Goal: Information Seeking & Learning: Understand process/instructions

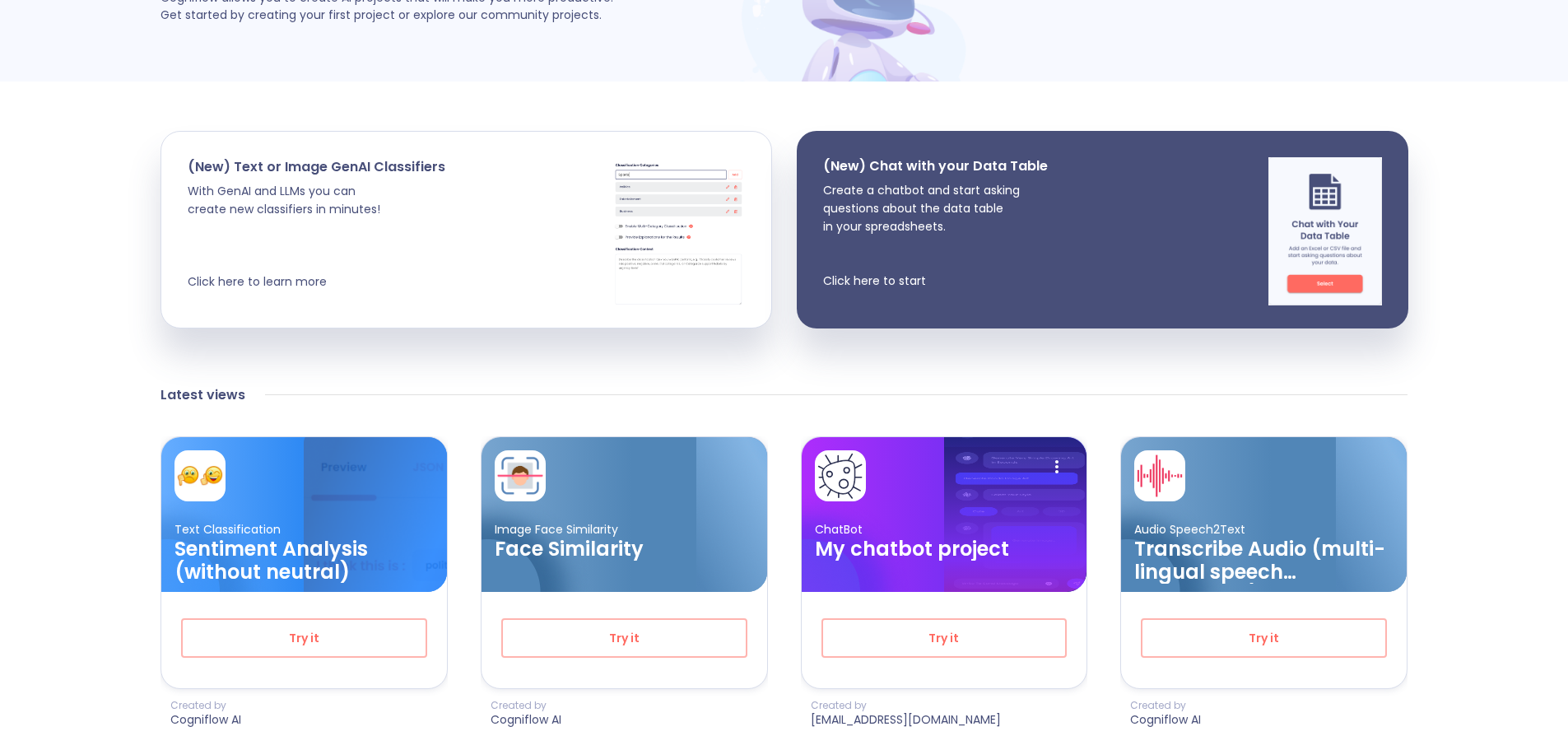
scroll to position [98, 0]
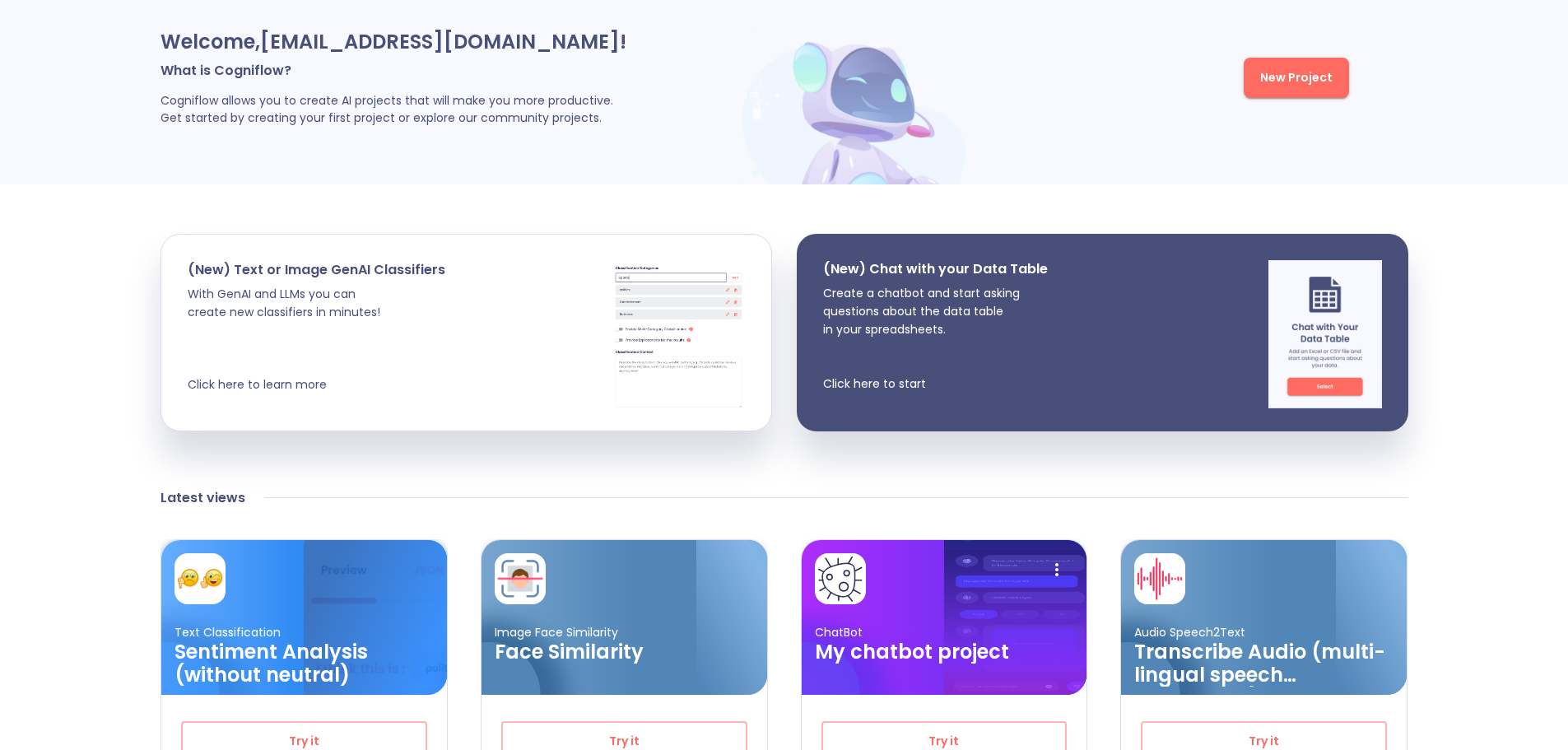
click at [330, 579] on div at bounding box center [304, 578] width 260 height 51
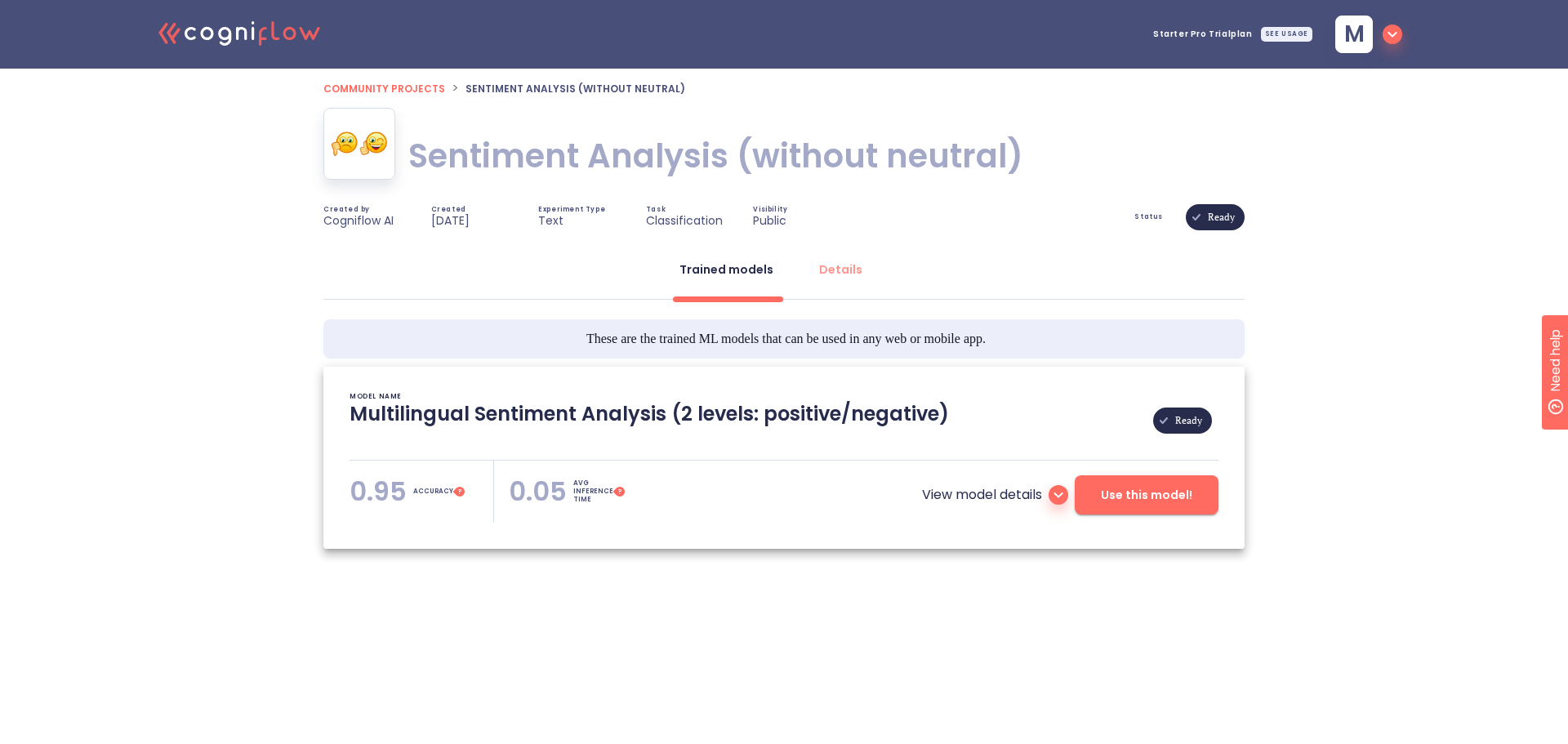
type textarea "[[DATE] 06:41:27]- Pretrained Multilingual (en, nl, de, fr, it, es) Sentiment A…"
click at [829, 265] on div "Details" at bounding box center [840, 269] width 44 height 16
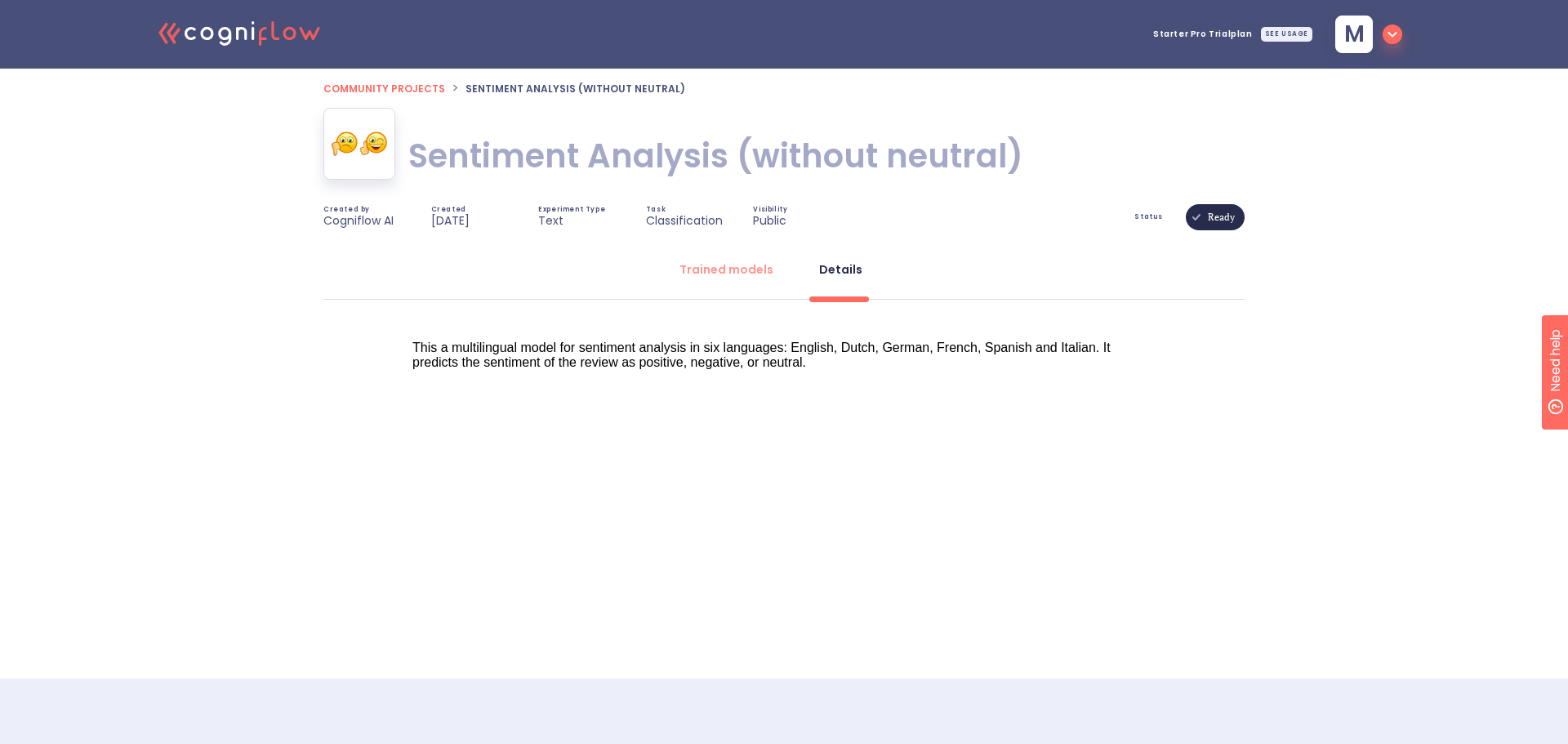
click at [1395, 32] on icon "button" at bounding box center [1392, 34] width 20 height 20
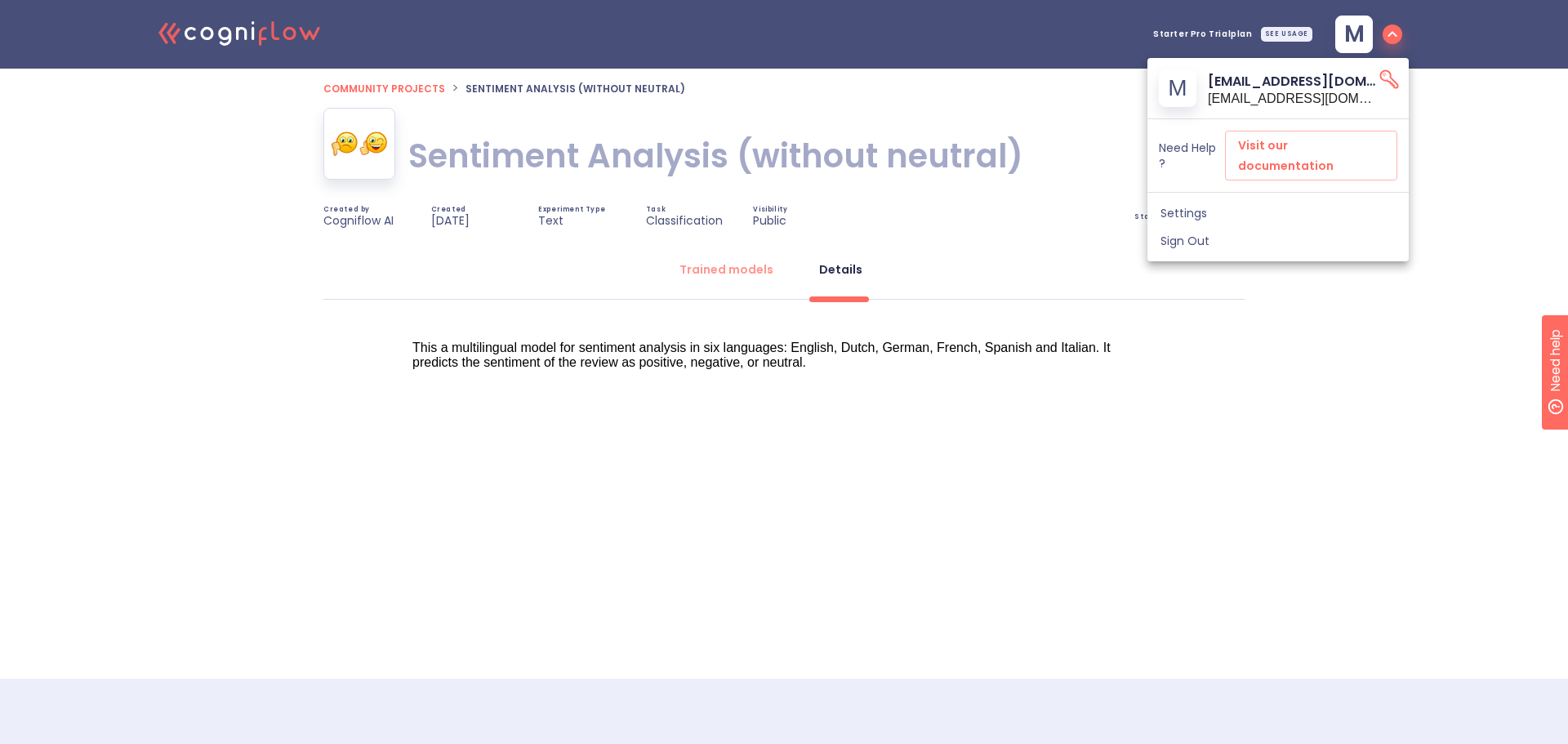
click at [1188, 82] on div "m" at bounding box center [1178, 88] width 38 height 38
click at [1387, 79] on icon "API Key" at bounding box center [1389, 79] width 23 height 23
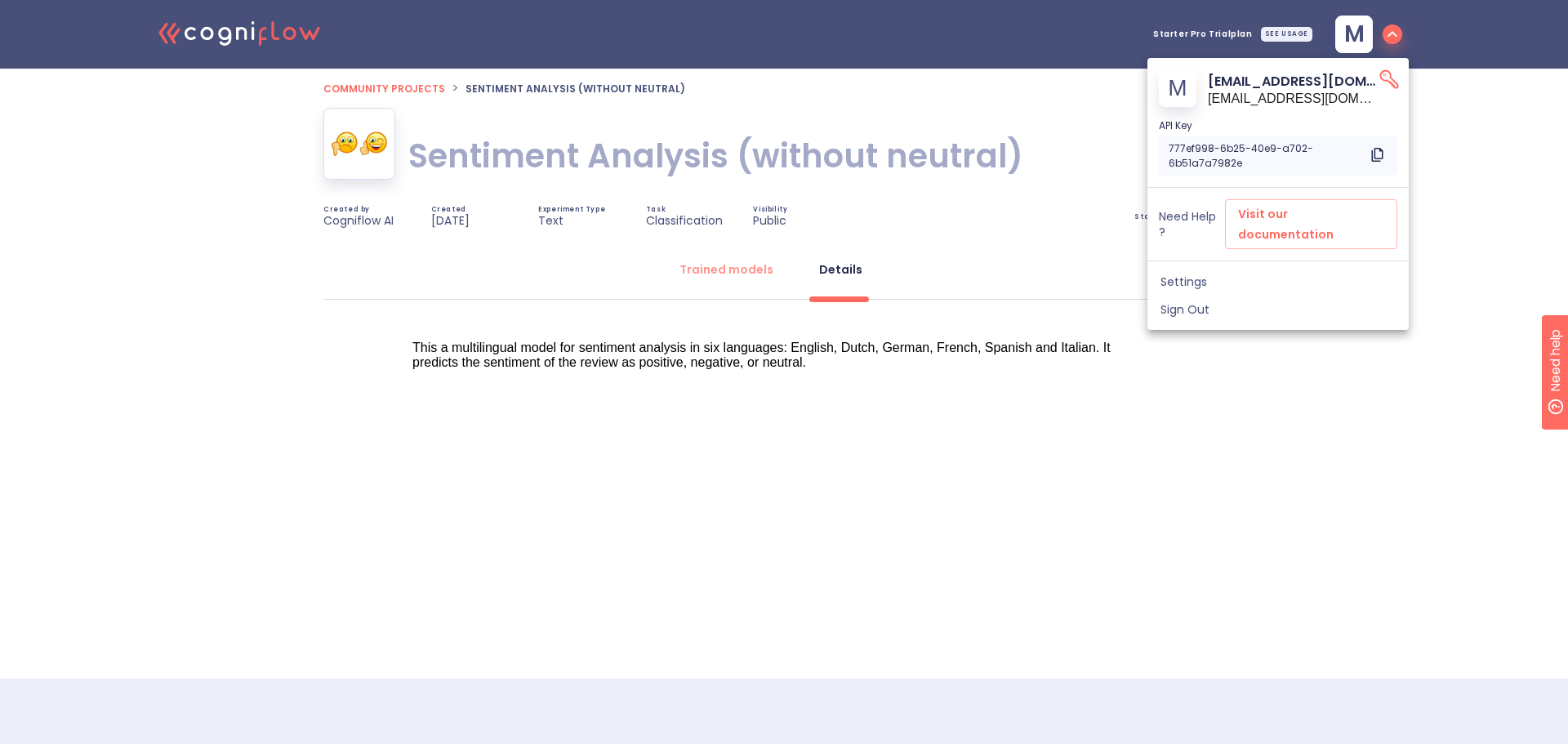
click at [1067, 223] on div at bounding box center [784, 372] width 1568 height 744
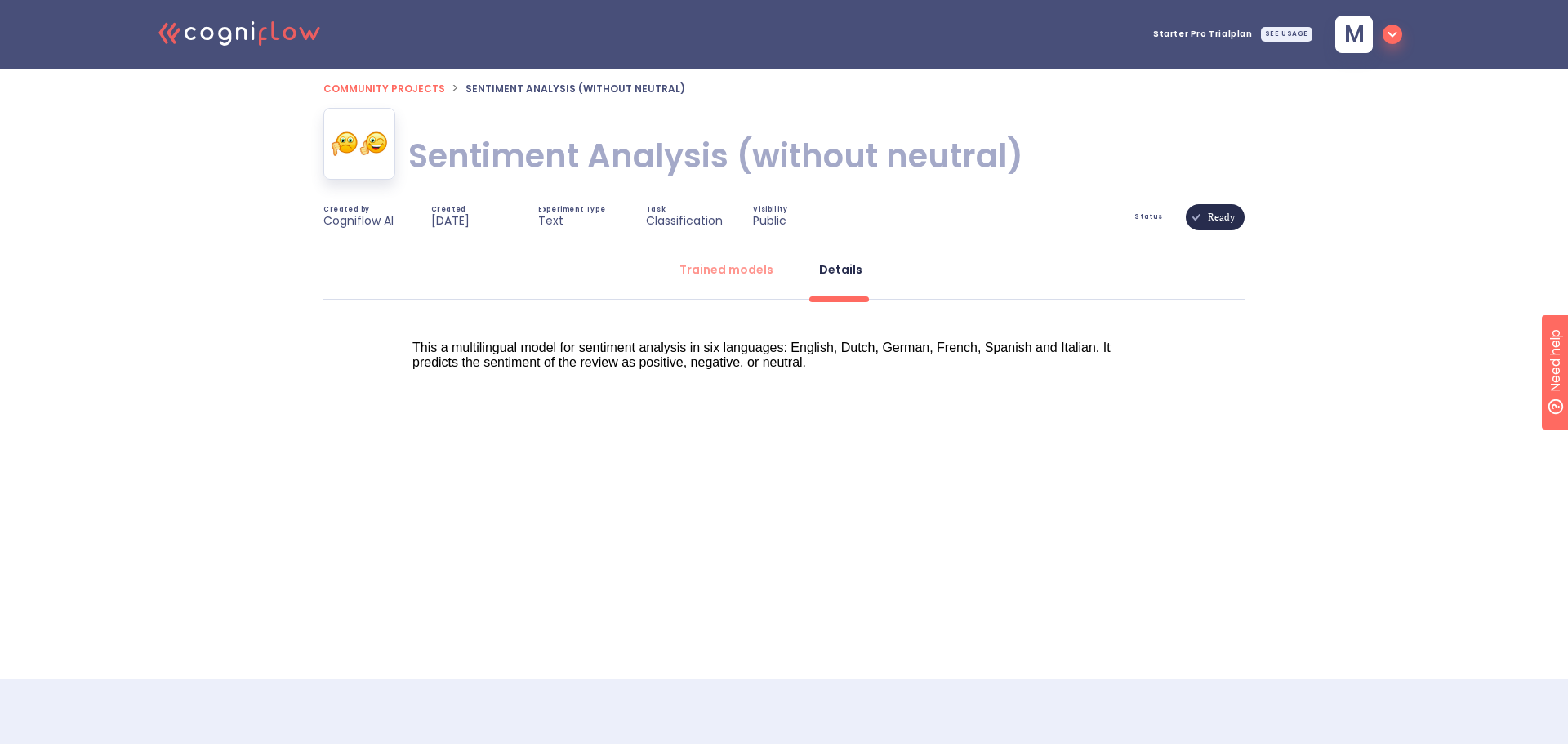
click at [1387, 34] on icon "button" at bounding box center [1392, 34] width 20 height 20
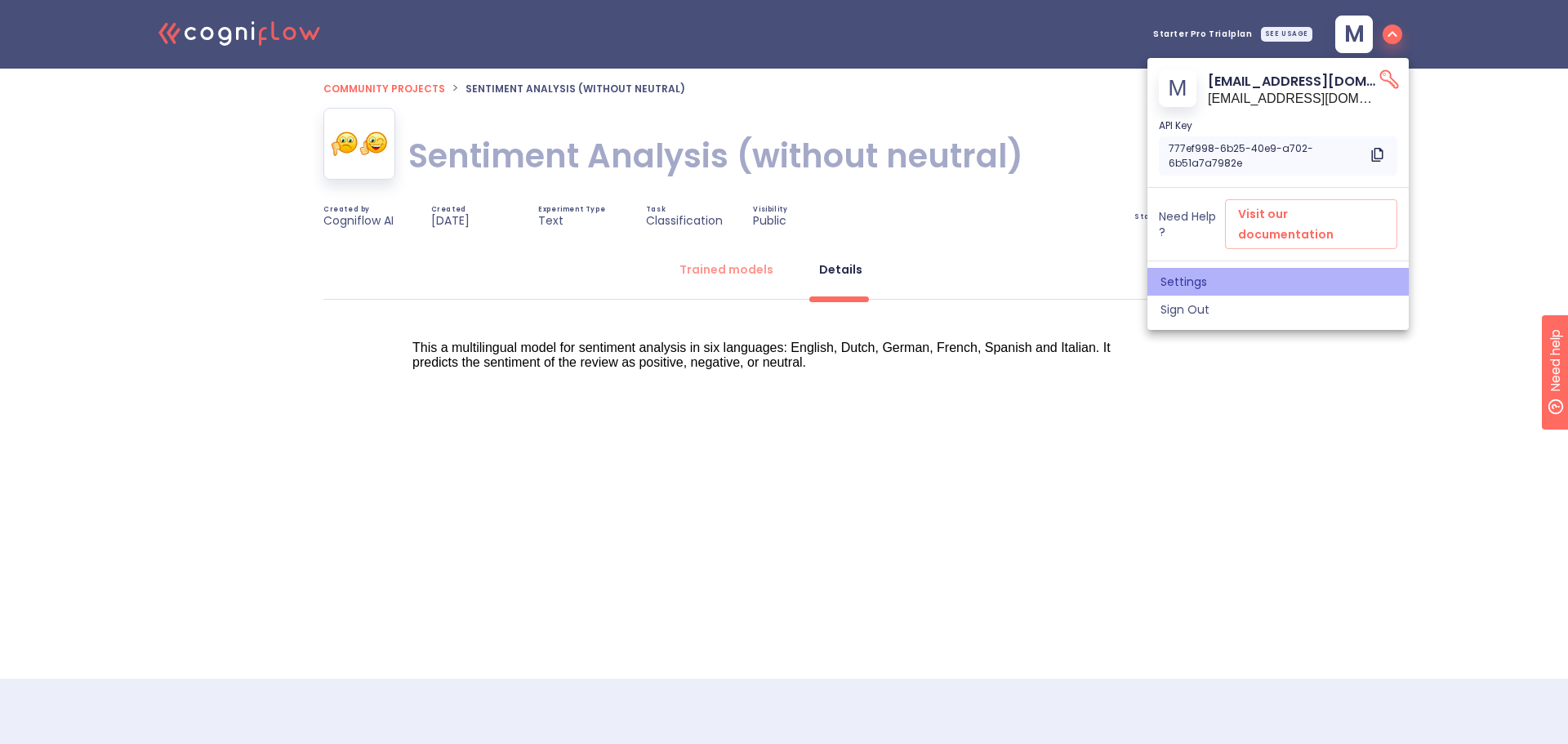
click at [1177, 275] on span "Settings" at bounding box center [1278, 282] width 235 height 15
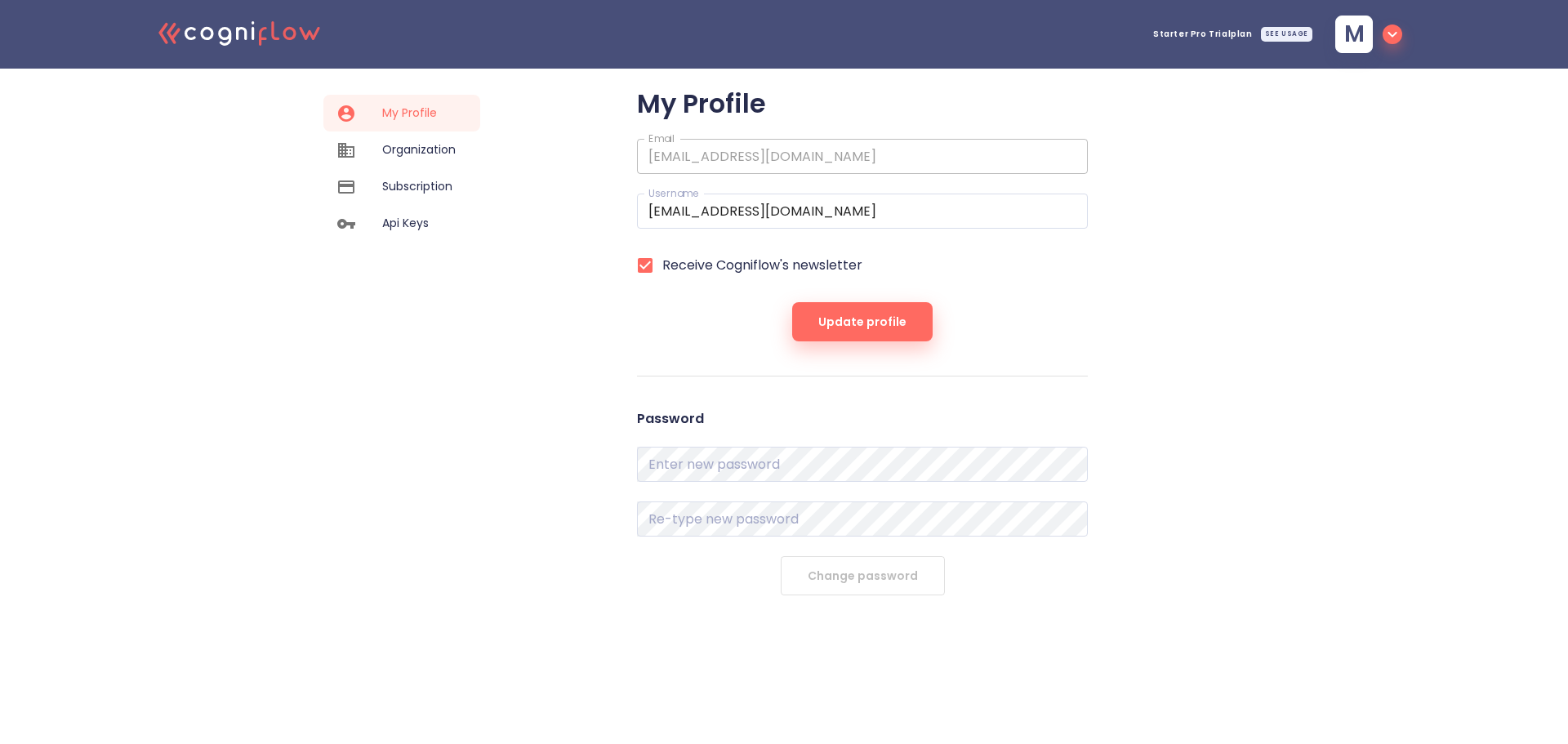
click at [415, 184] on span "Subscription" at bounding box center [419, 187] width 74 height 17
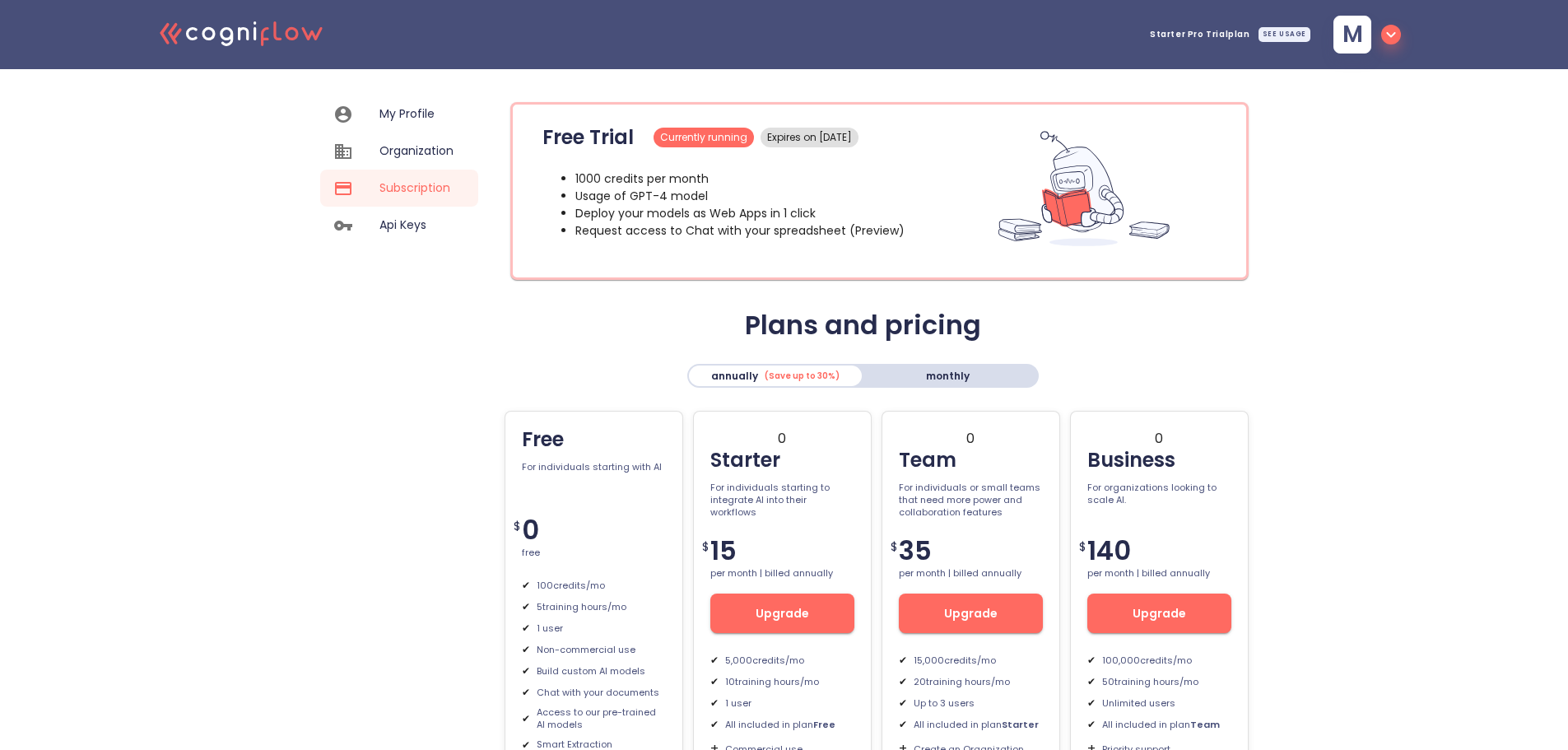
click at [380, 116] on span "My Profile" at bounding box center [417, 114] width 74 height 17
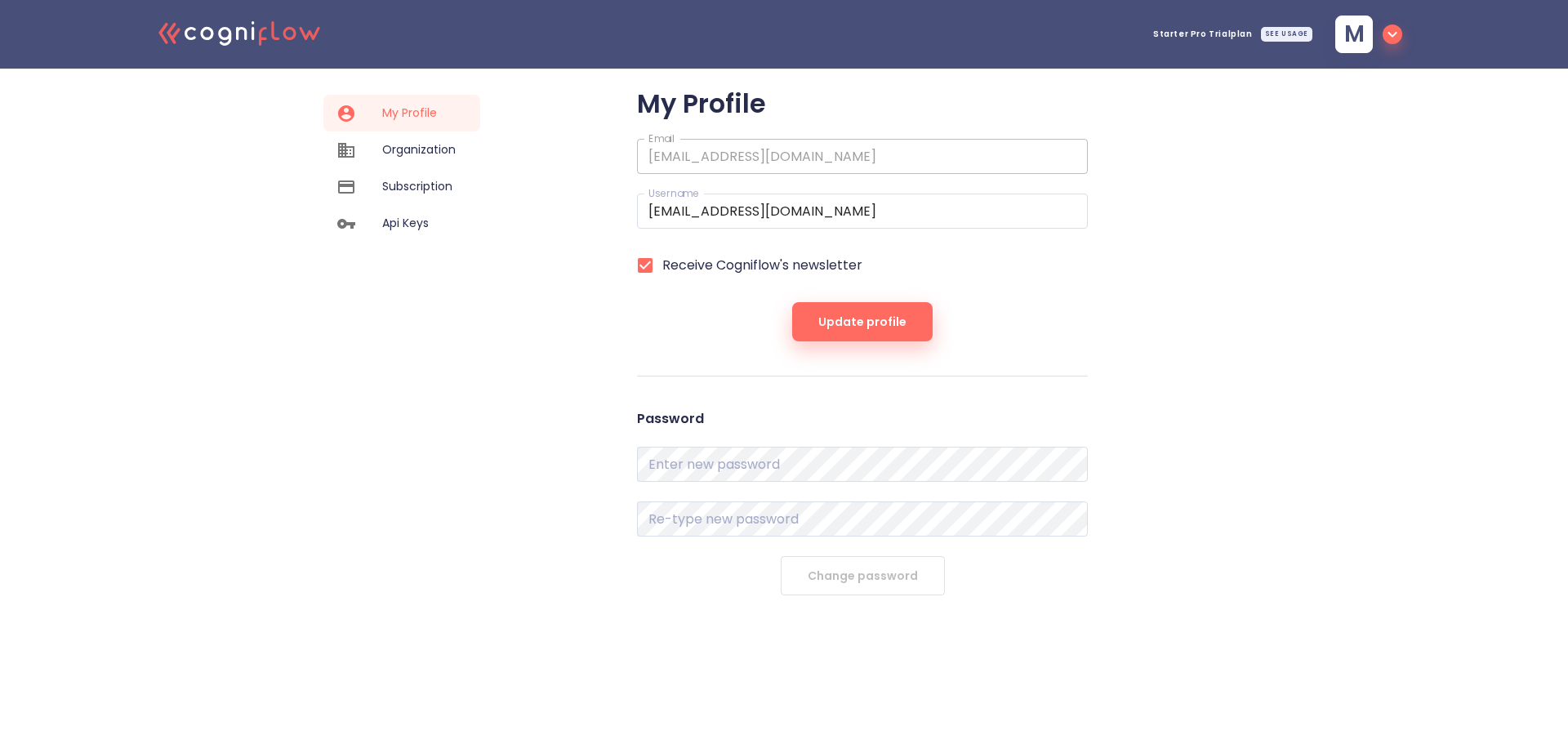
click at [409, 187] on span "Subscription" at bounding box center [419, 187] width 74 height 17
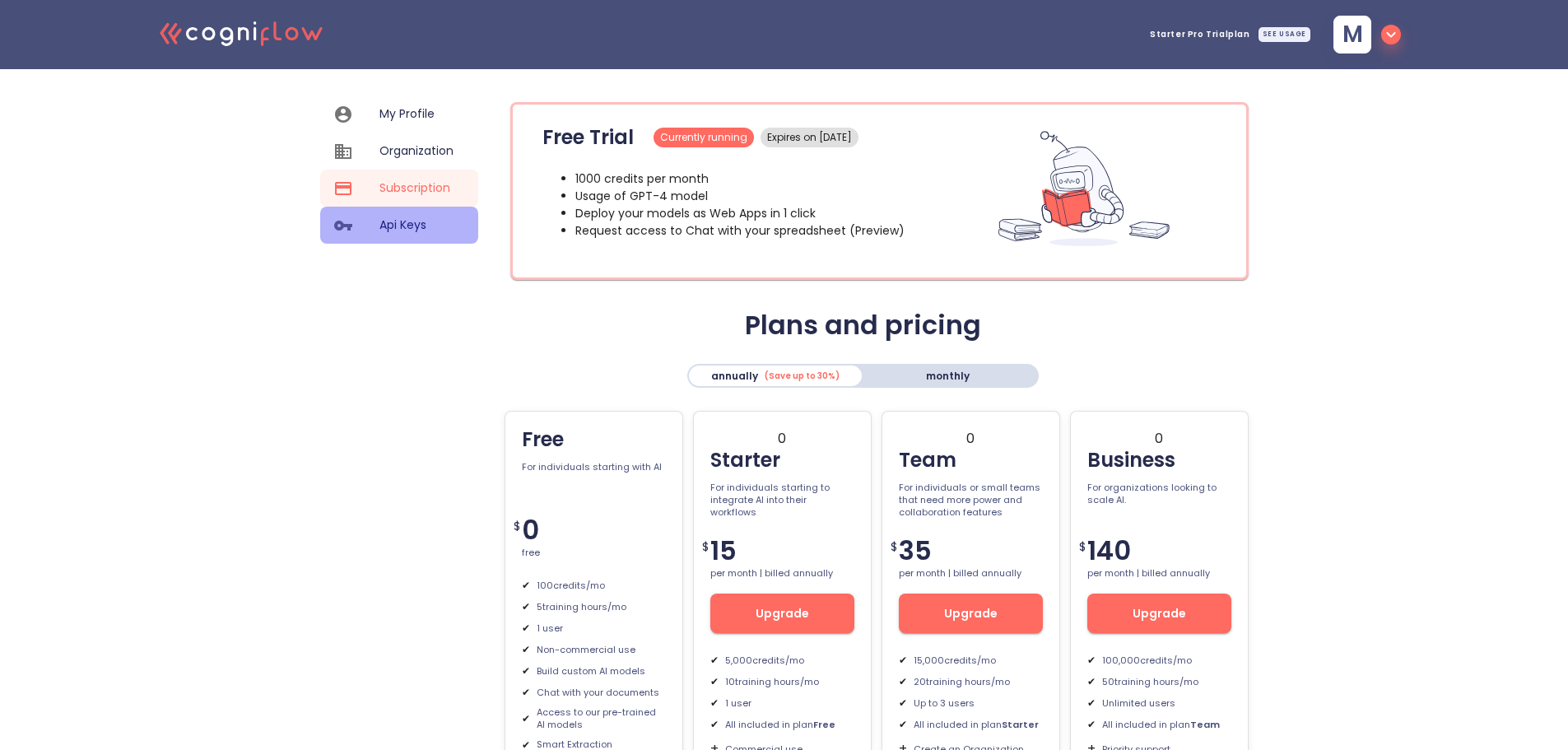
click at [376, 231] on div at bounding box center [355, 225] width 46 height 20
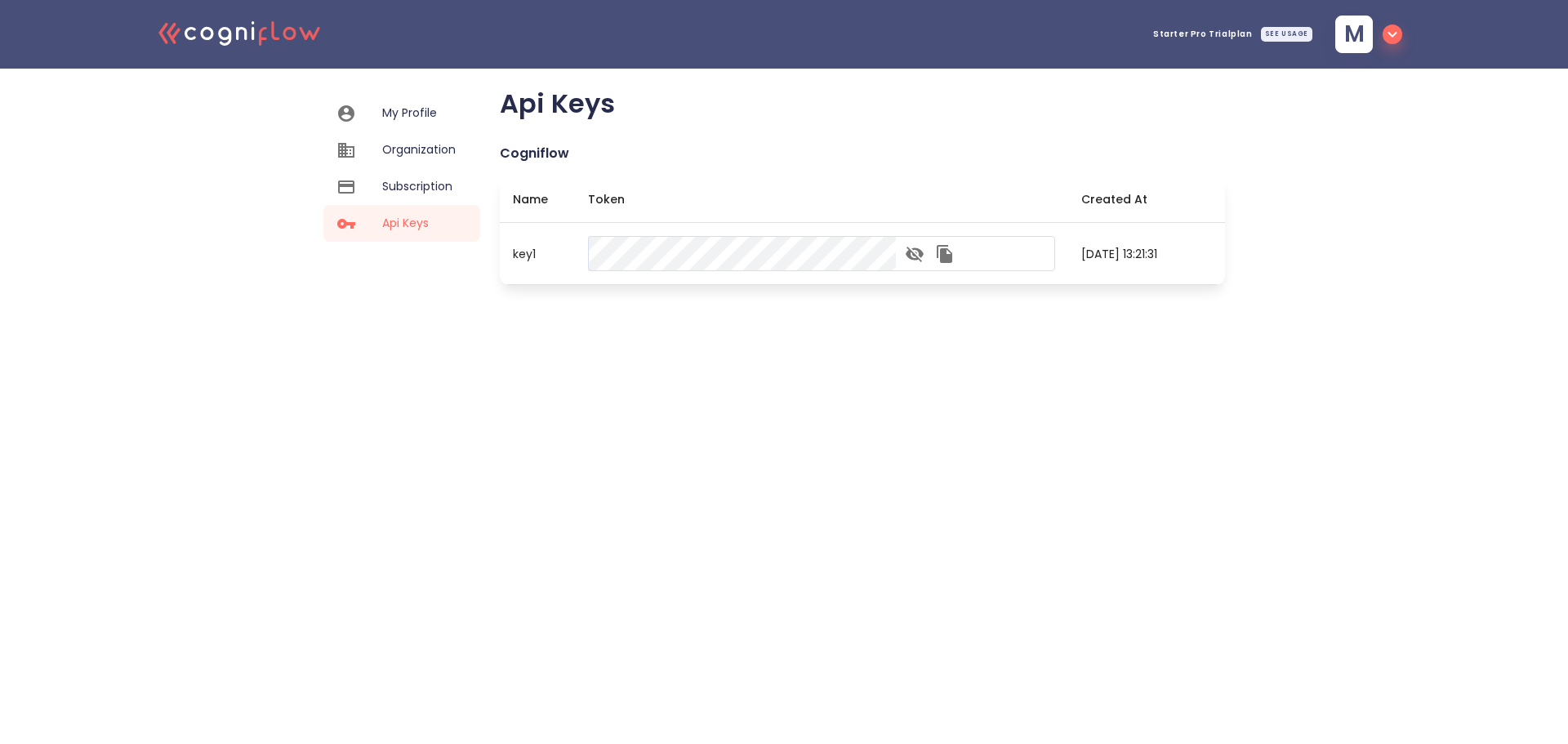
click at [224, 33] on icon ".cls-1{fill:#141624;}.cls-2{fill:#eb5e60;}.cls-3{fill:none;stroke:#eb5e60;strok…" at bounding box center [241, 33] width 180 height 50
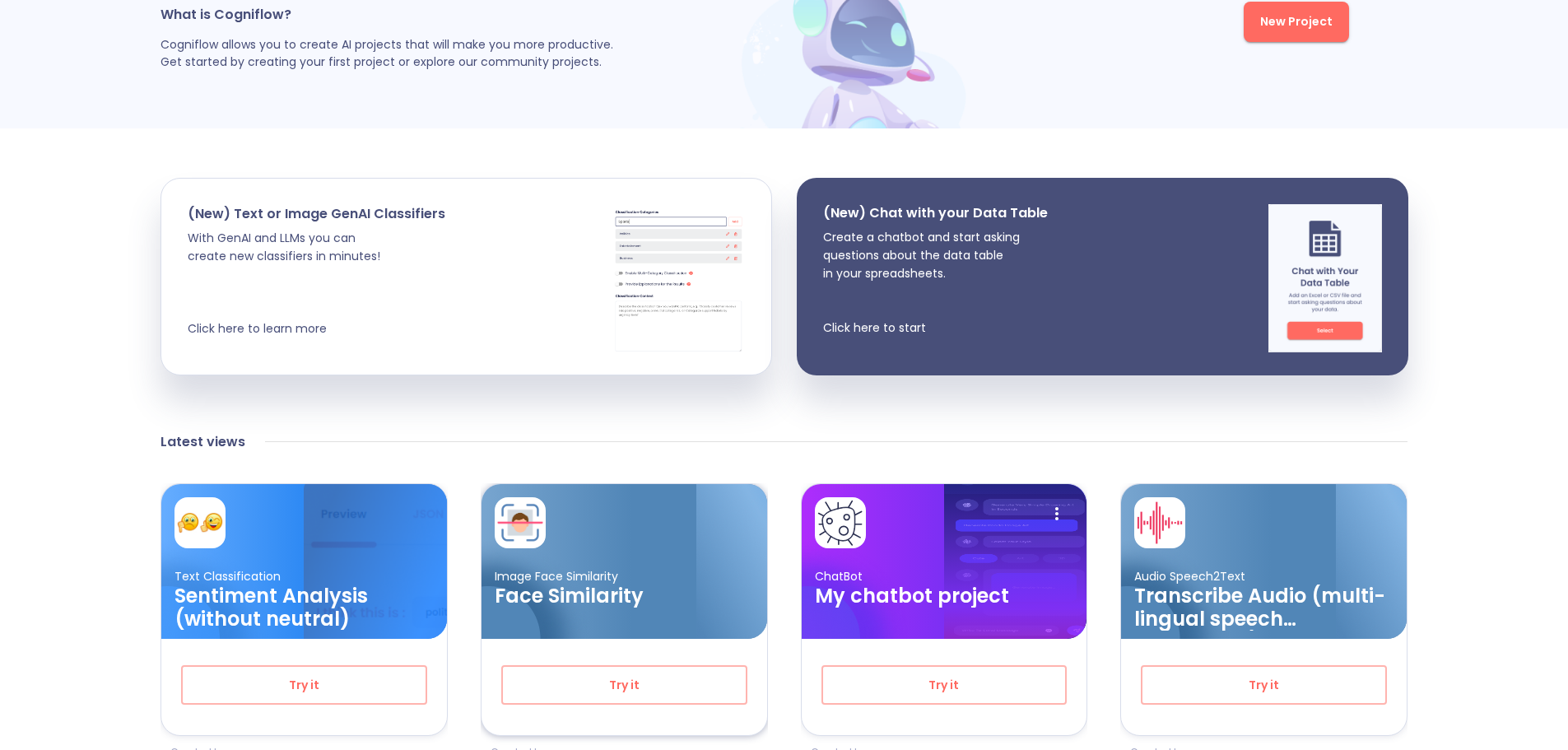
scroll to position [165, 0]
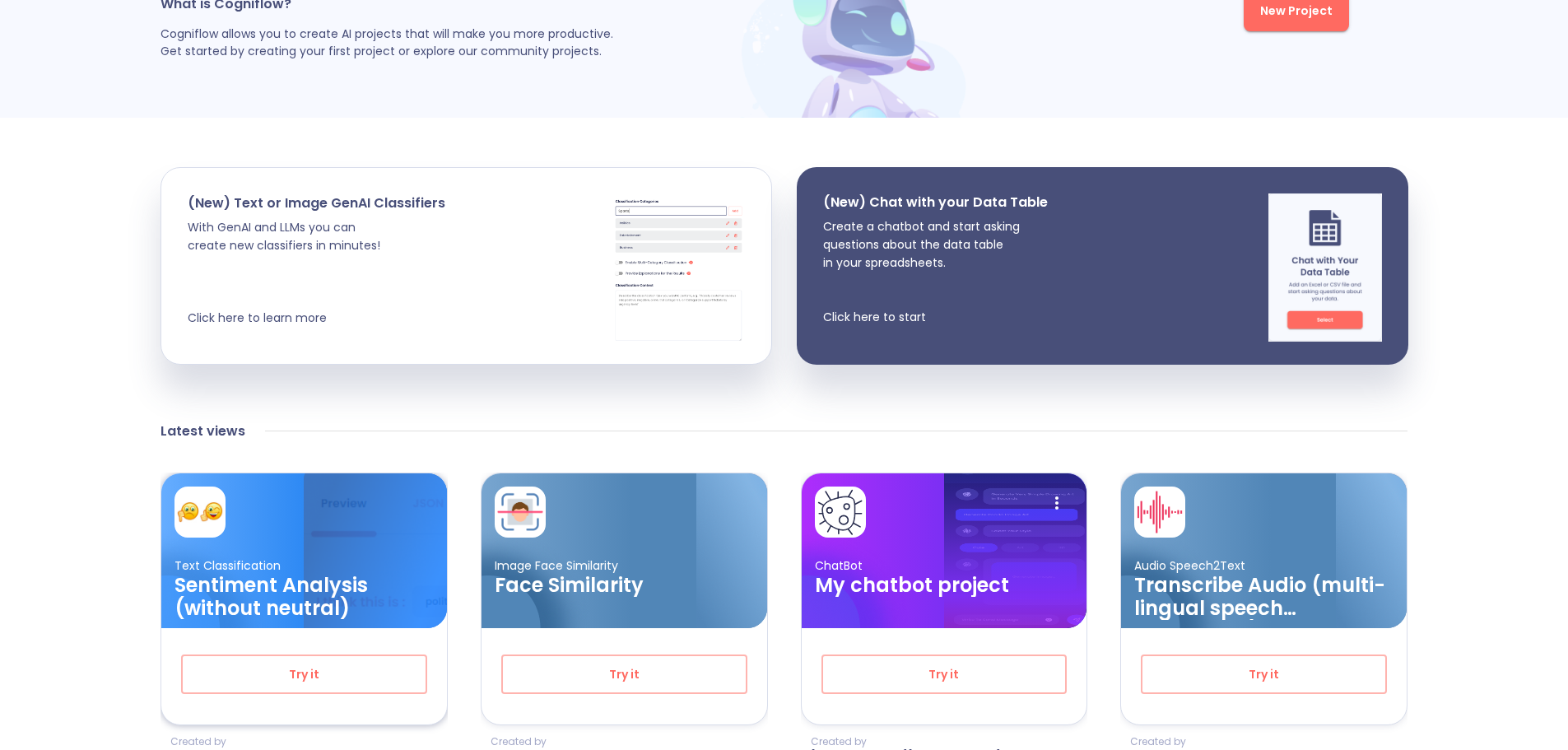
click at [298, 578] on h3 "Sentiment Analysis (without neutral)" at bounding box center [304, 596] width 260 height 46
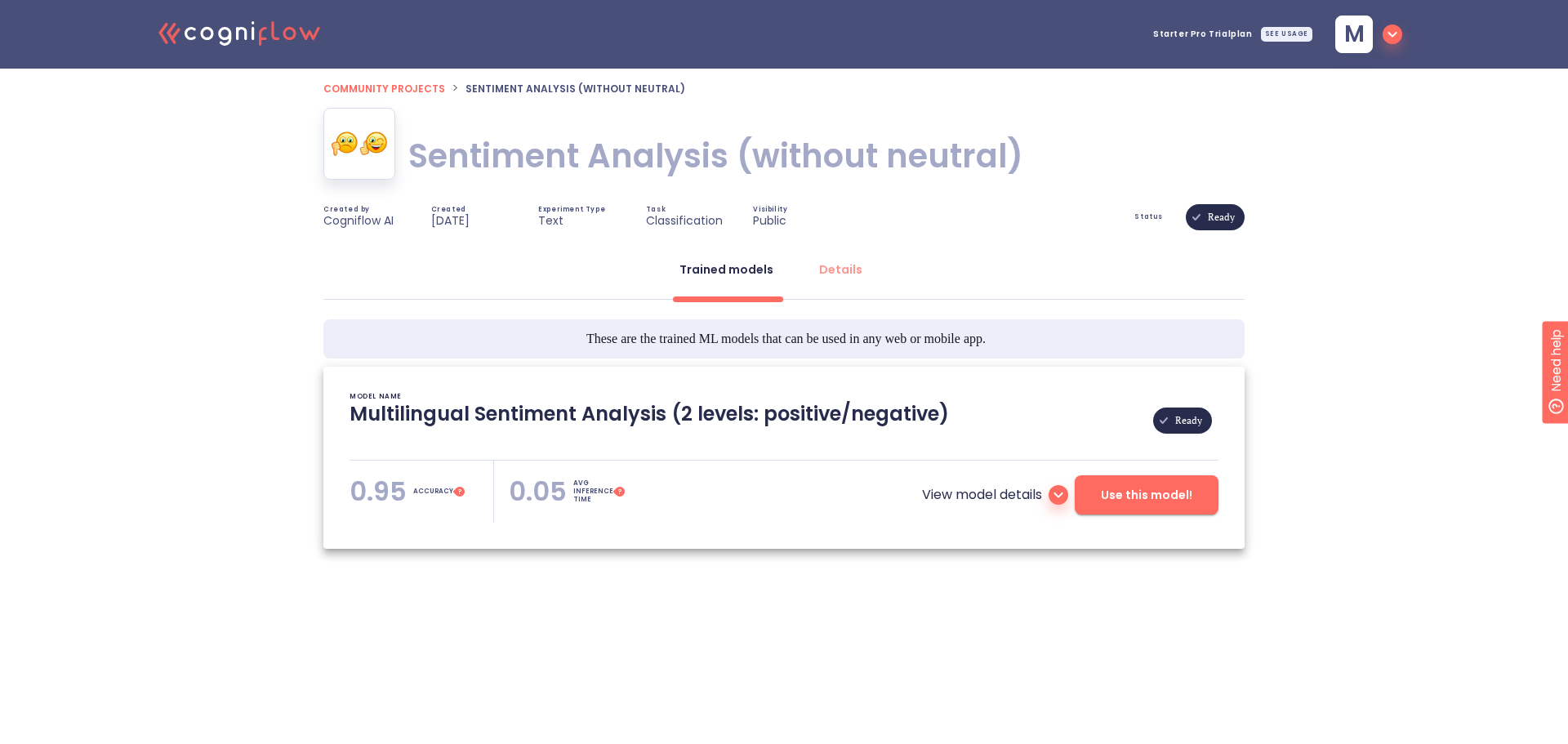
type textarea "[[DATE] 06:41:27]- Pretrained Multilingual (en, nl, de, fr, it, es) Sentiment A…"
click at [1062, 504] on icon at bounding box center [1058, 495] width 20 height 20
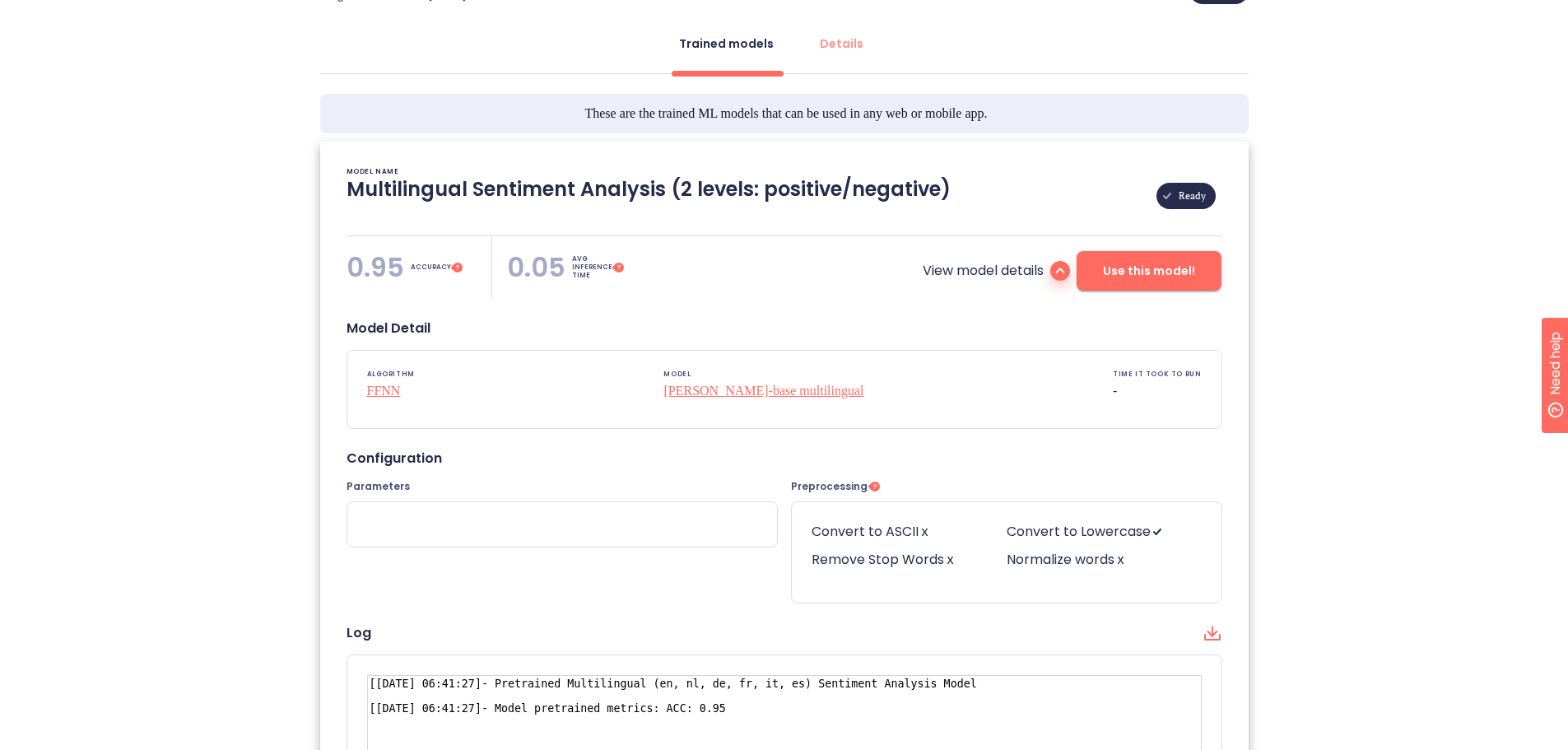
scroll to position [330, 0]
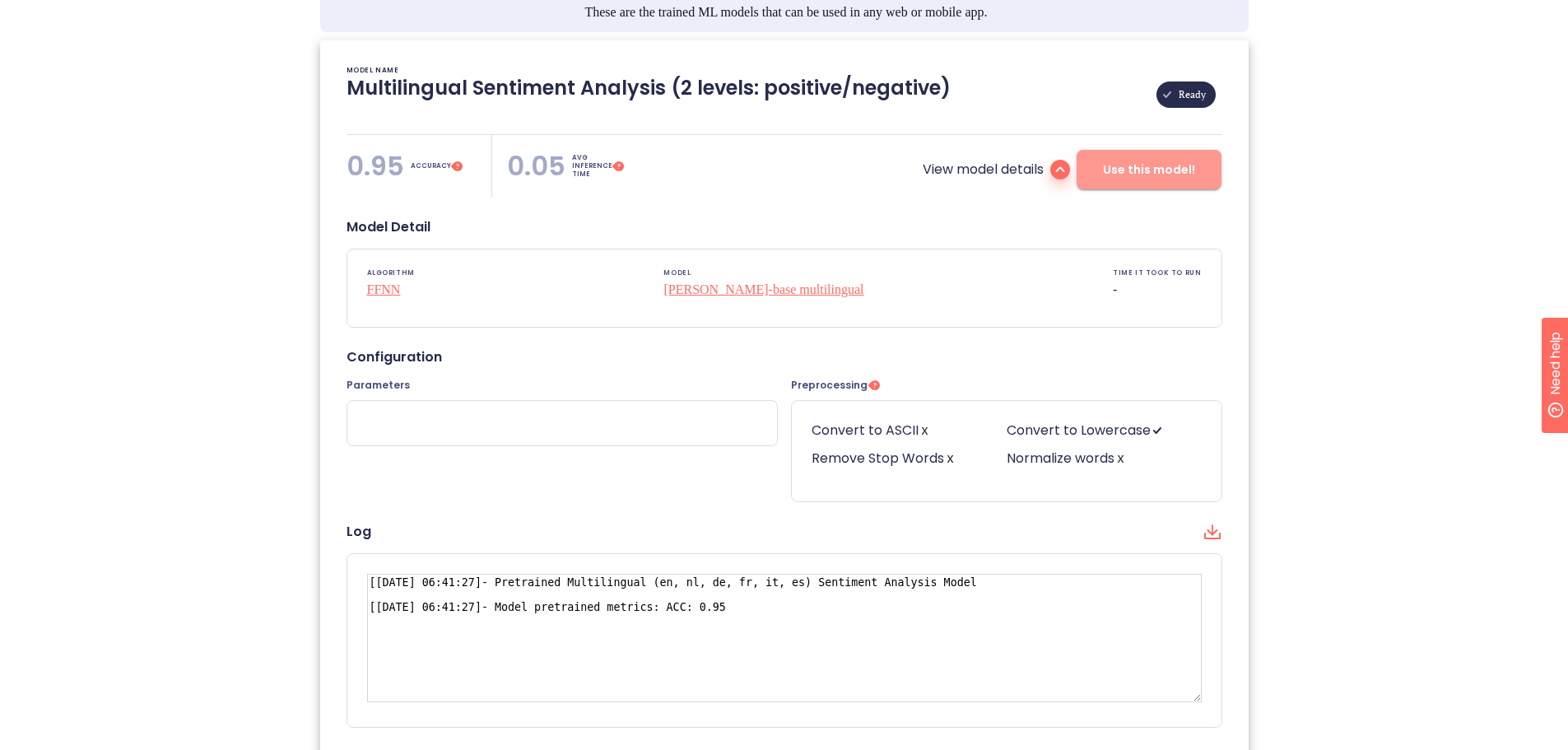
click at [1131, 173] on span "Use this model!" at bounding box center [1149, 170] width 92 height 21
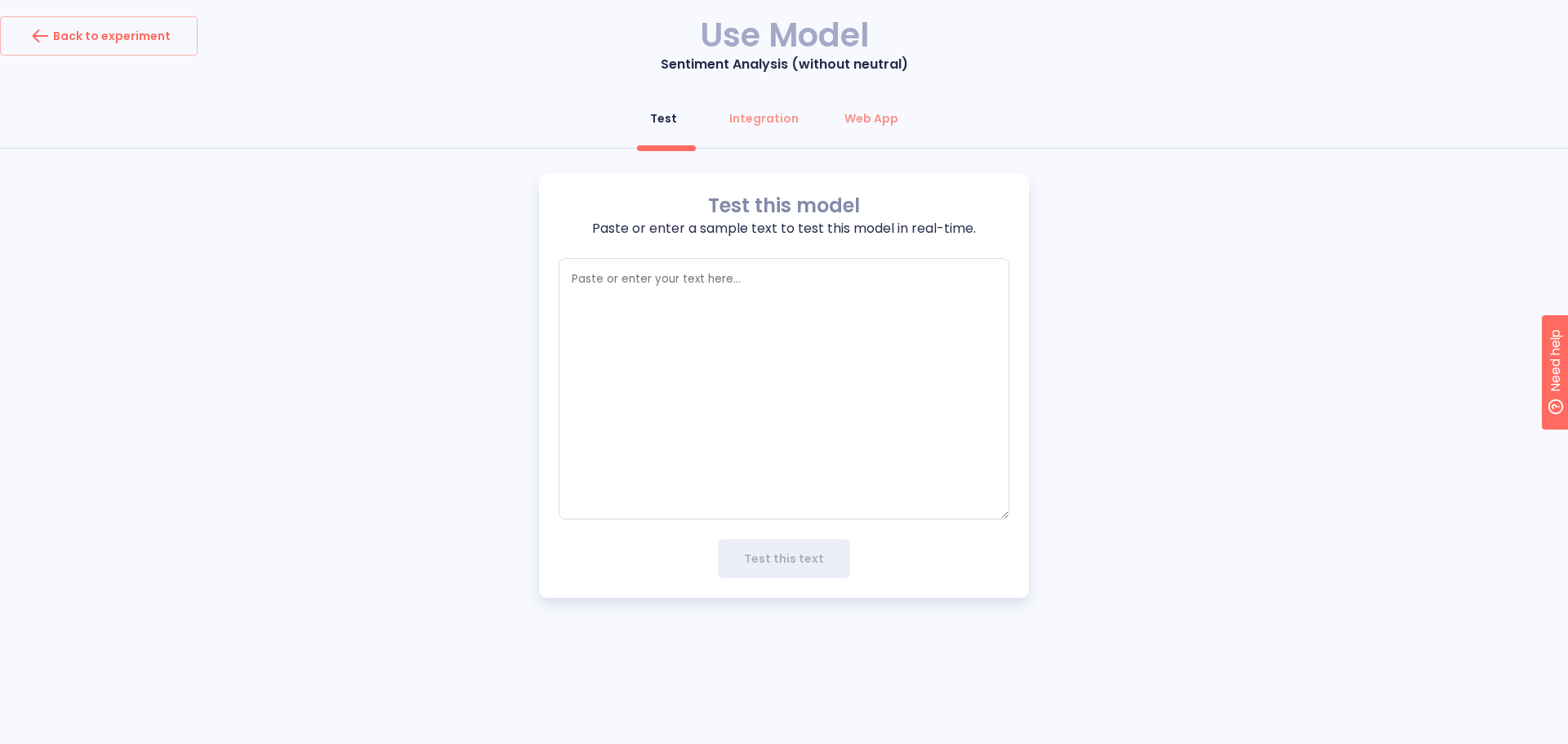
type textarea "x"
click at [765, 124] on div "Integration" at bounding box center [763, 118] width 69 height 16
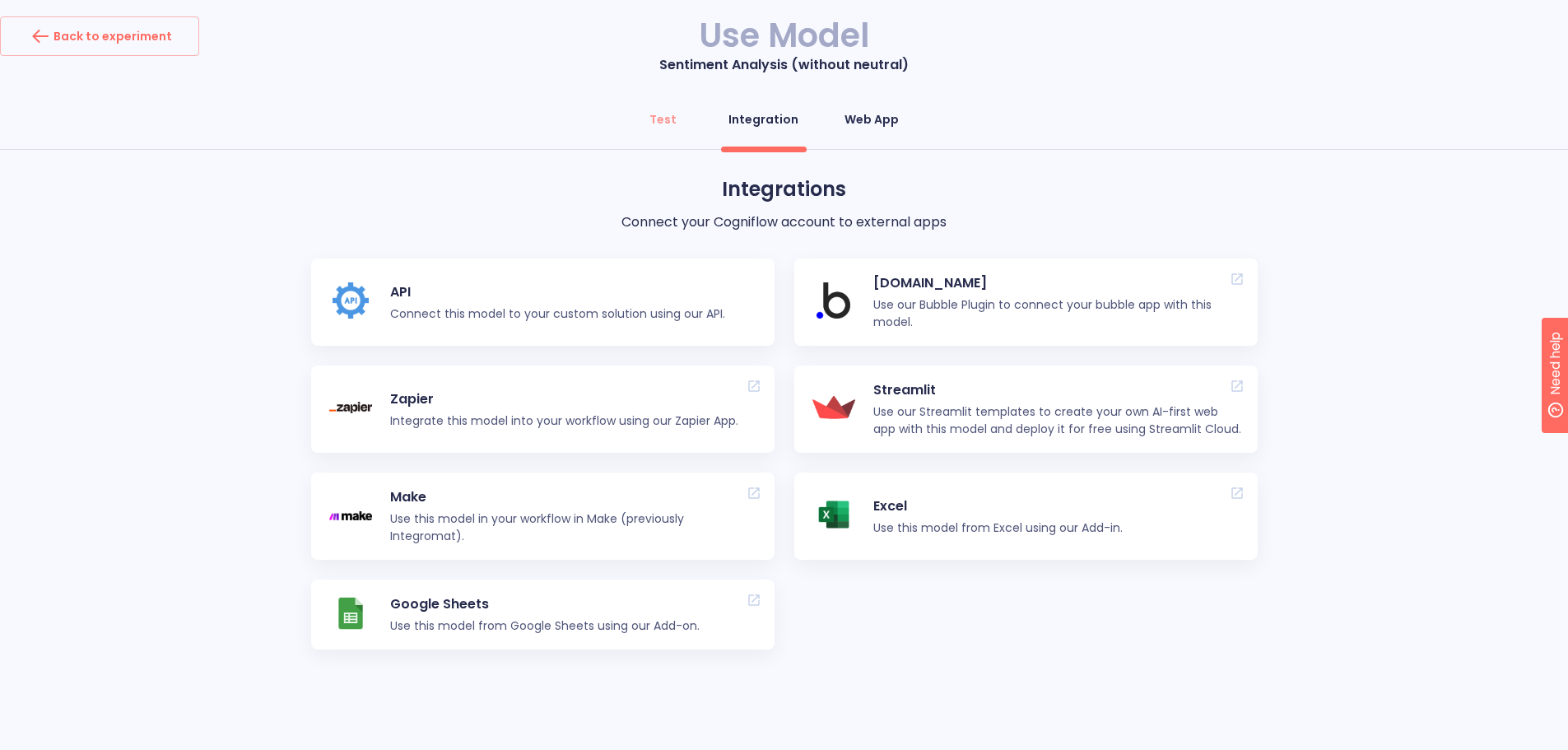
click at [850, 132] on button "Web App" at bounding box center [872, 119] width 74 height 40
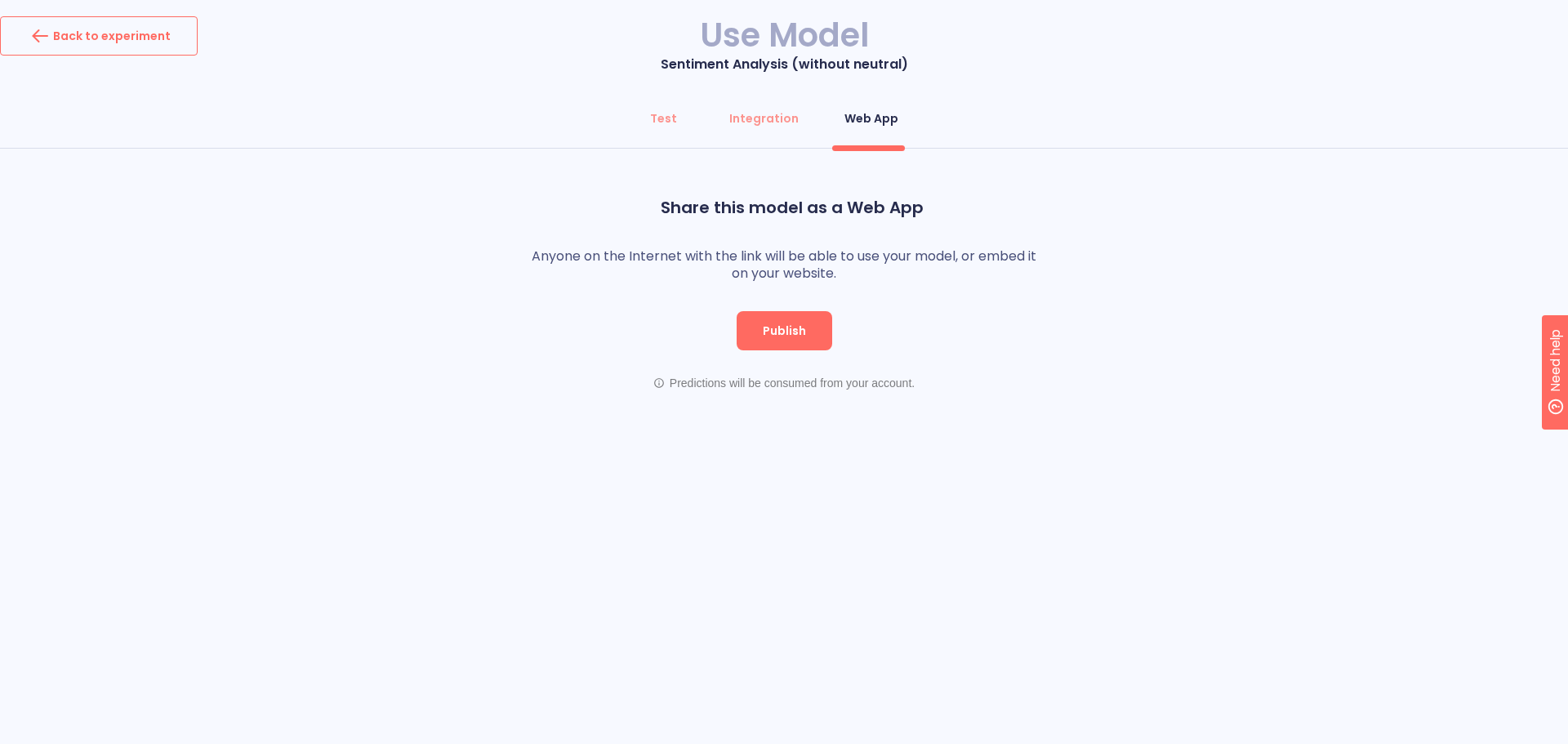
click at [78, 27] on div "Back to experiment" at bounding box center [98, 36] width 144 height 27
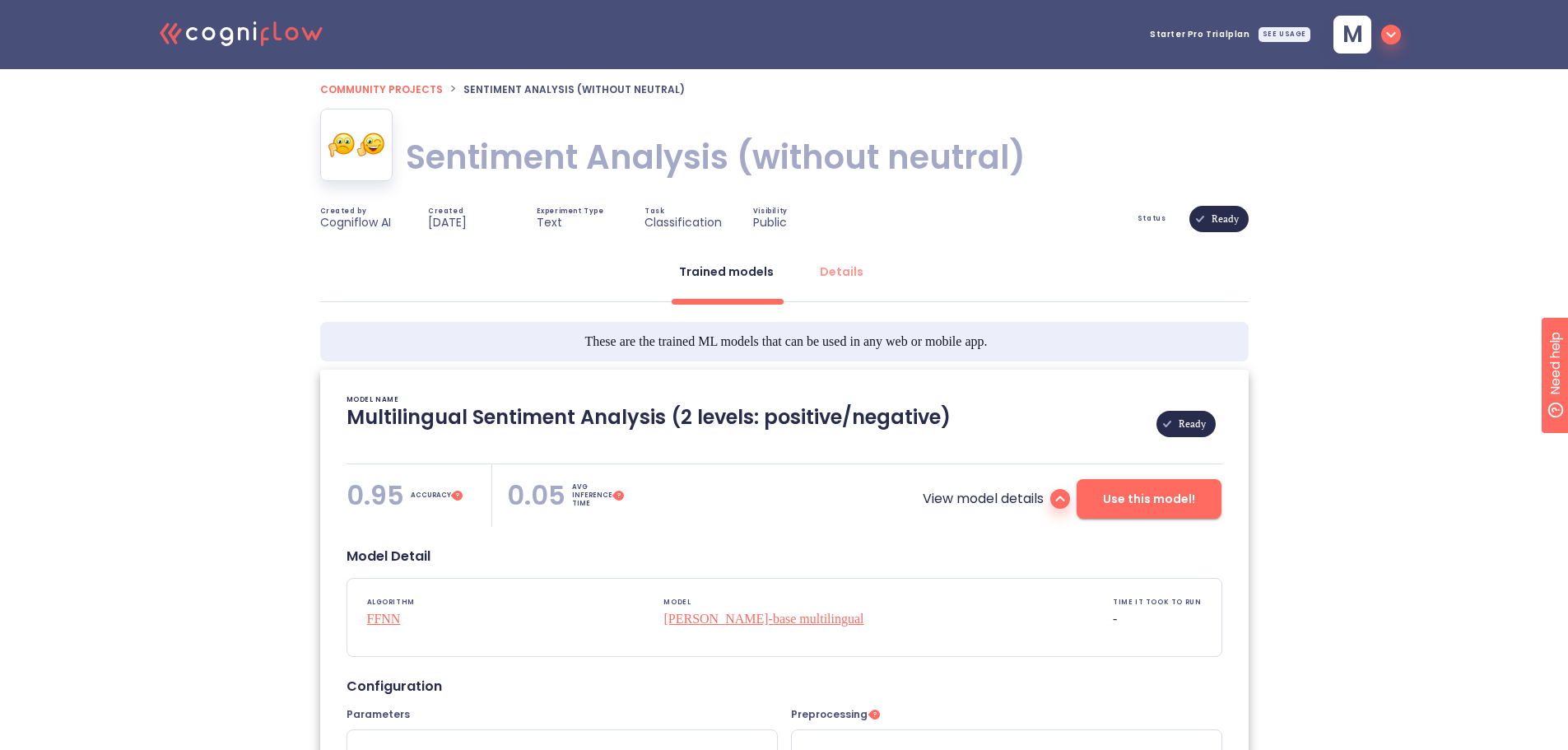
click at [243, 54] on icon ".cls-1{fill:#141624;}.cls-2{fill:#eb5e60;}.cls-3{fill:none;stroke:#eb5e60;strok…" at bounding box center [242, 33] width 181 height 50
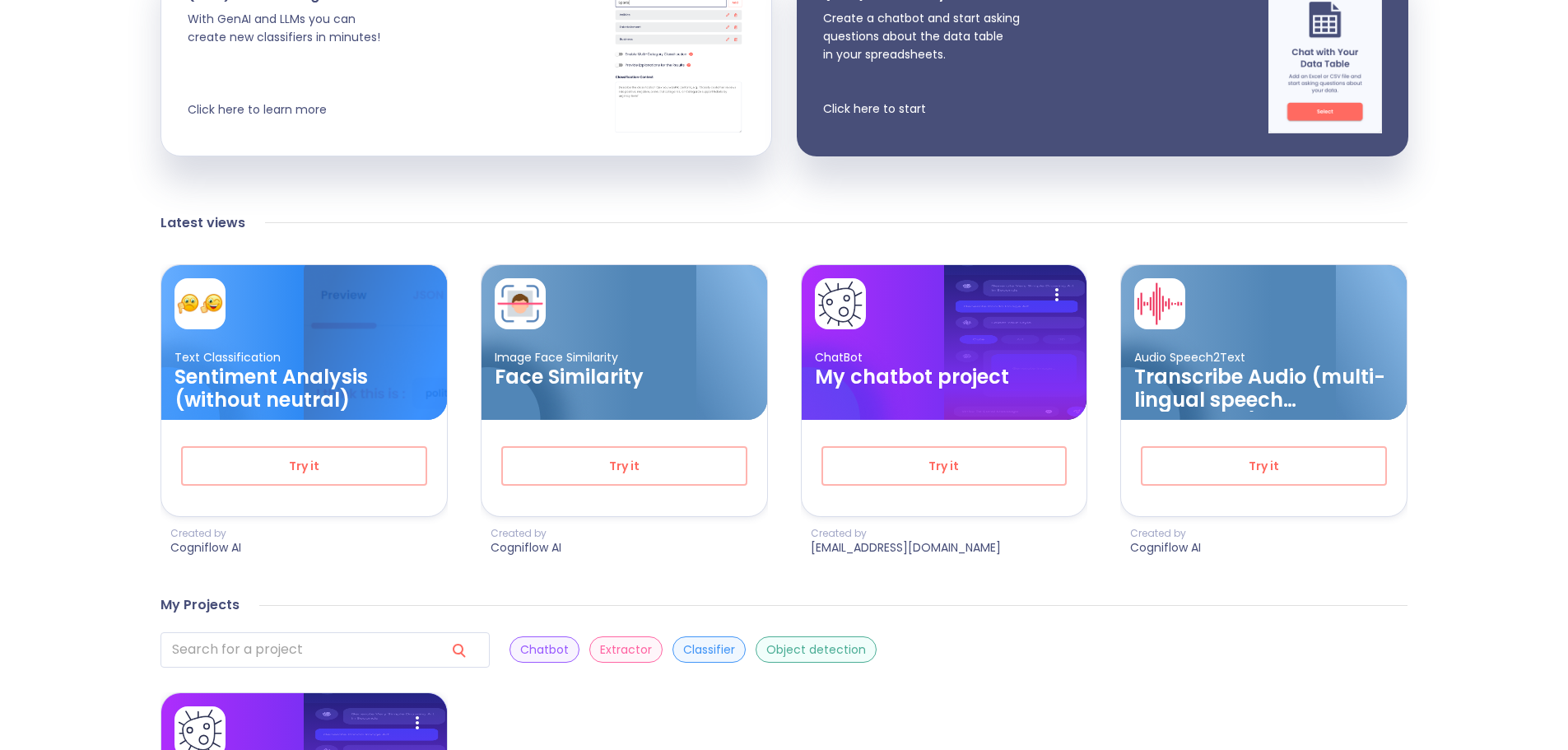
scroll to position [577, 0]
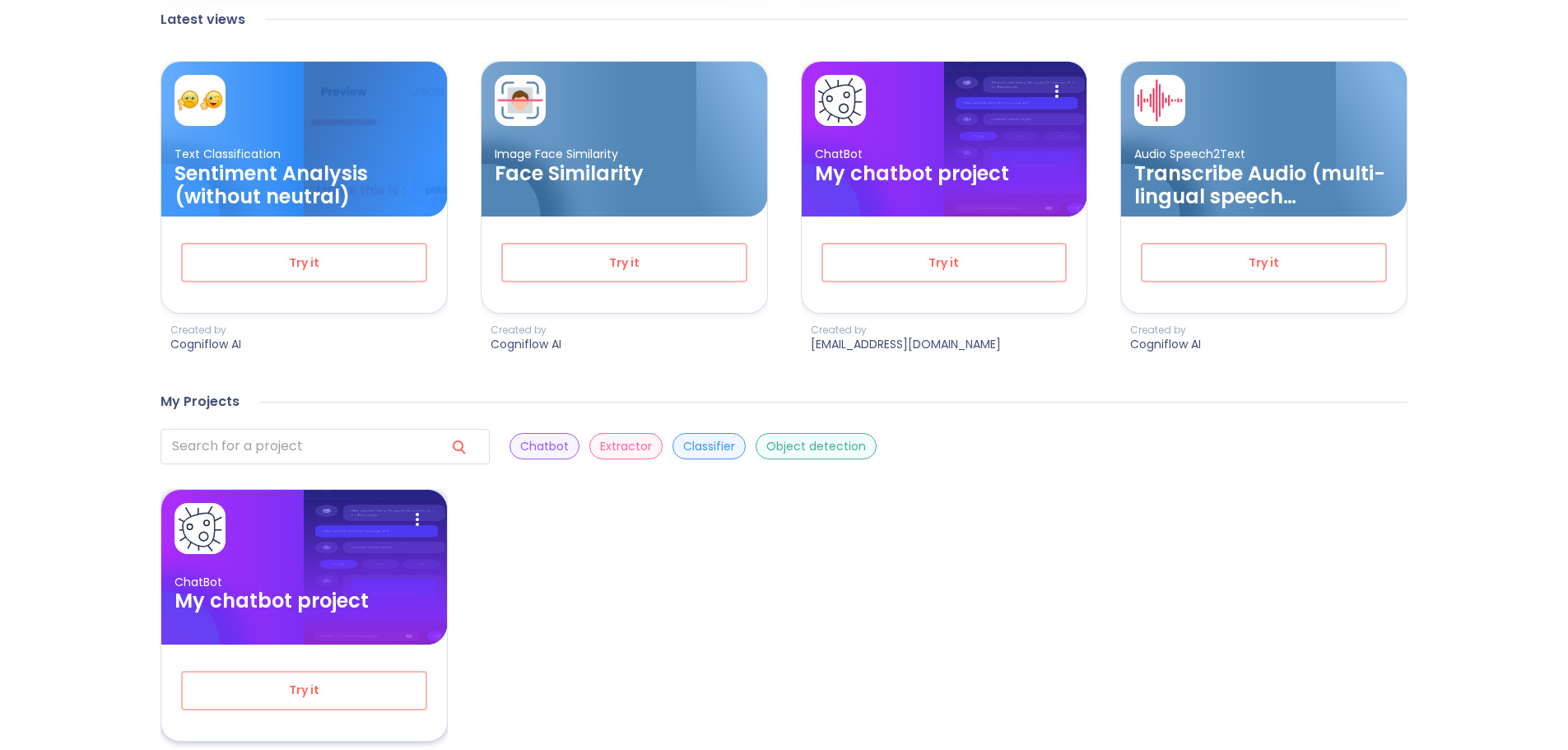
click at [302, 581] on p "ChatBot" at bounding box center [304, 583] width 260 height 16
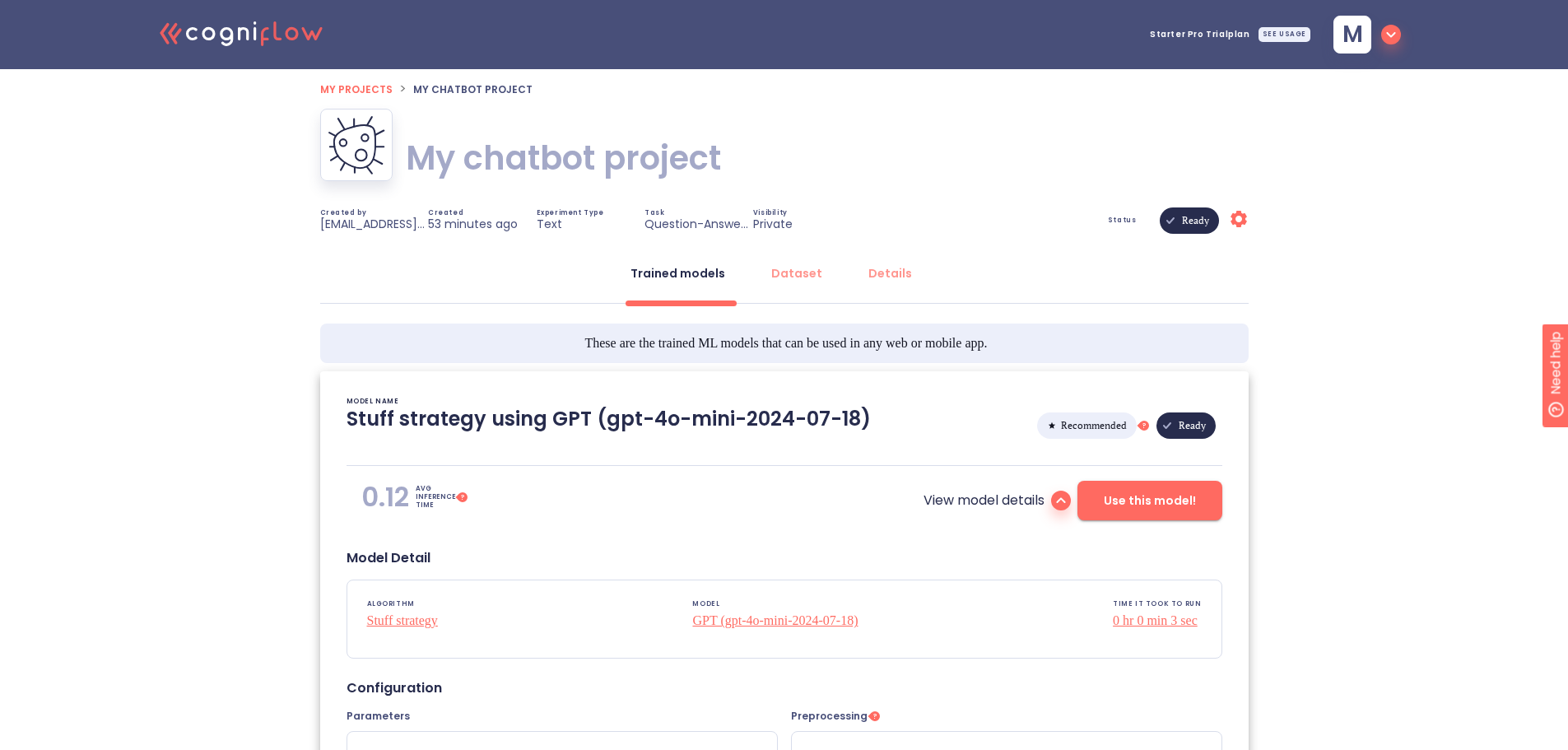
type textarea "[[DATE] 13:30:25]- Starting with download required files from shared storage [[…"
click at [772, 279] on button "Dataset" at bounding box center [797, 274] width 71 height 40
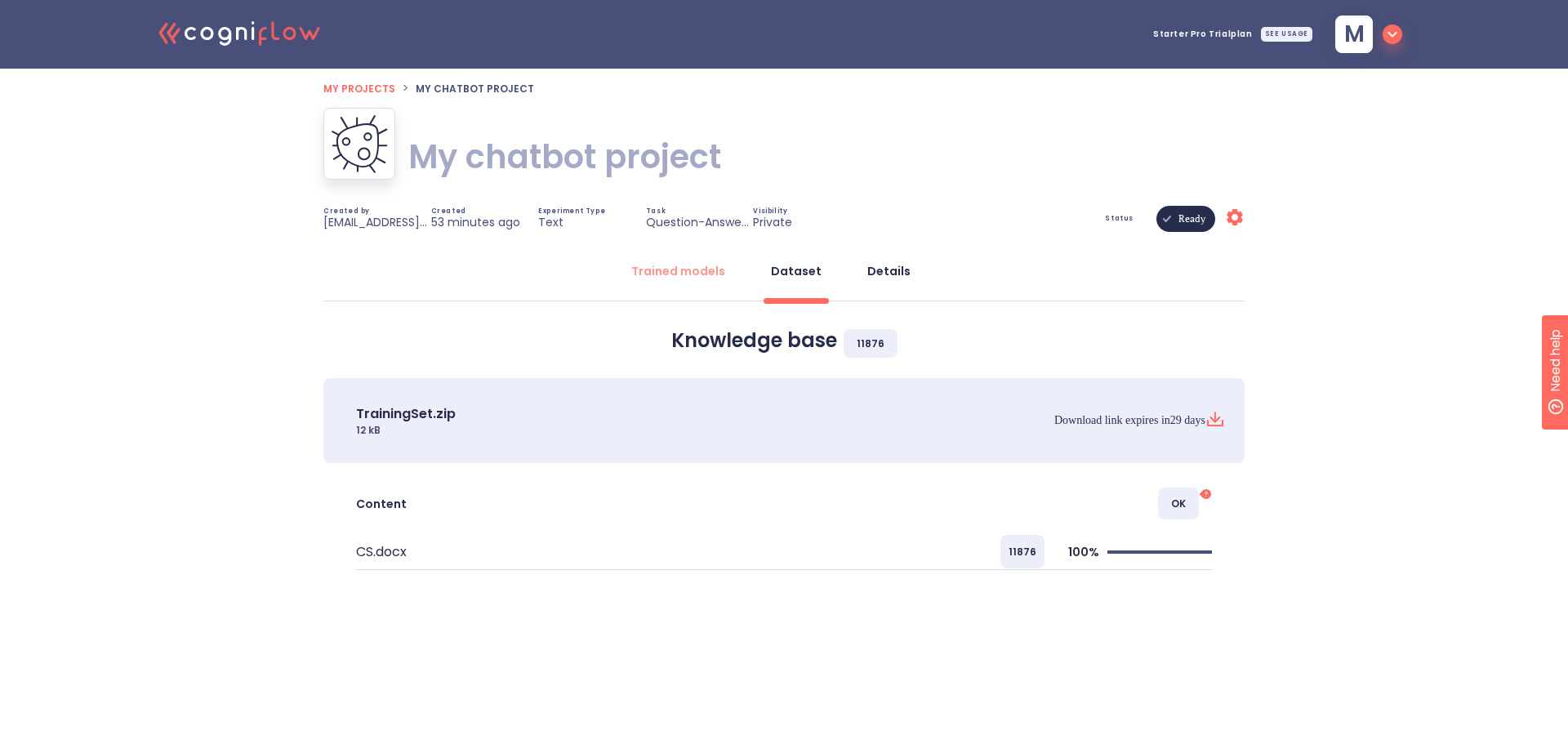
click at [876, 264] on div "Details" at bounding box center [888, 271] width 44 height 16
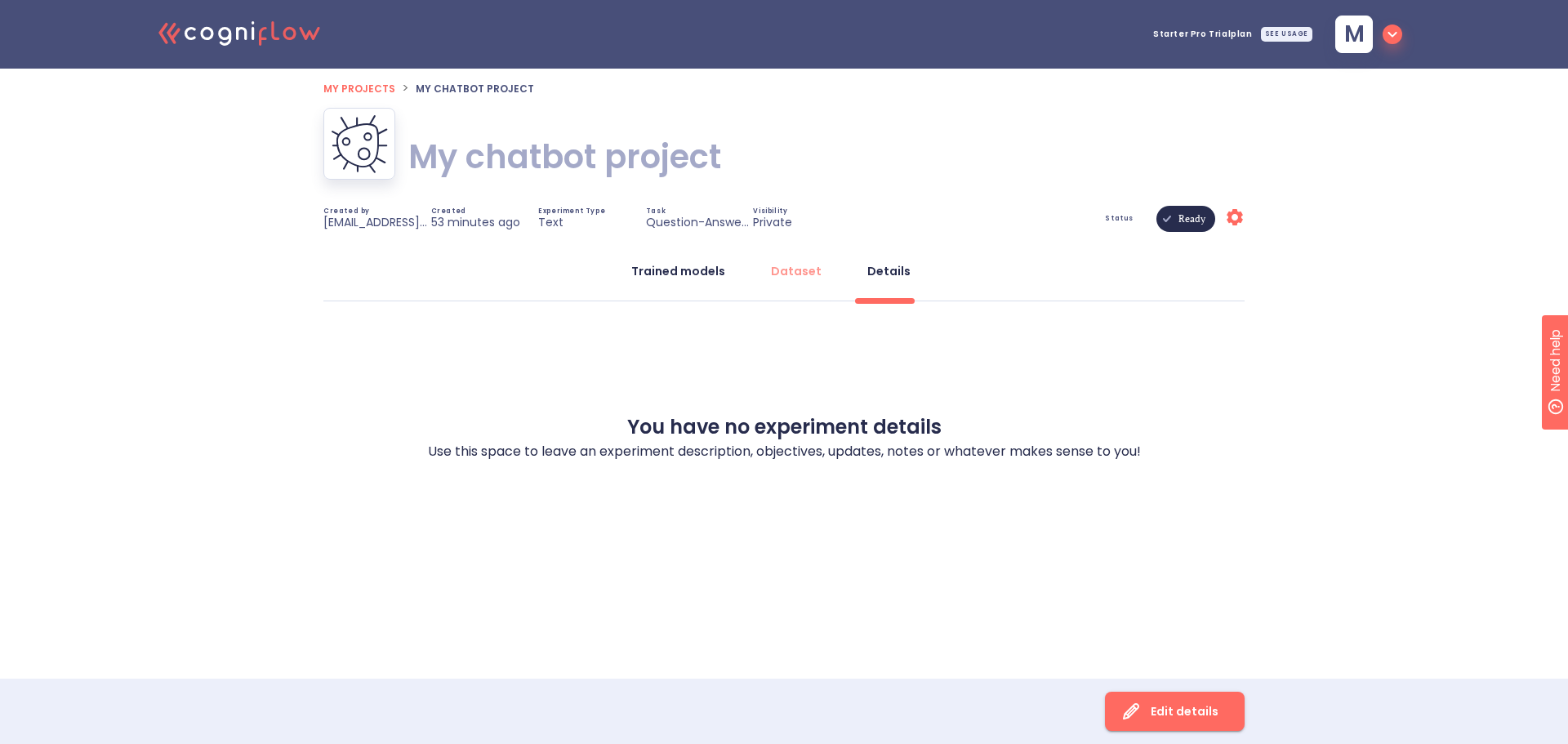
click at [700, 270] on div "Trained models" at bounding box center [679, 271] width 94 height 16
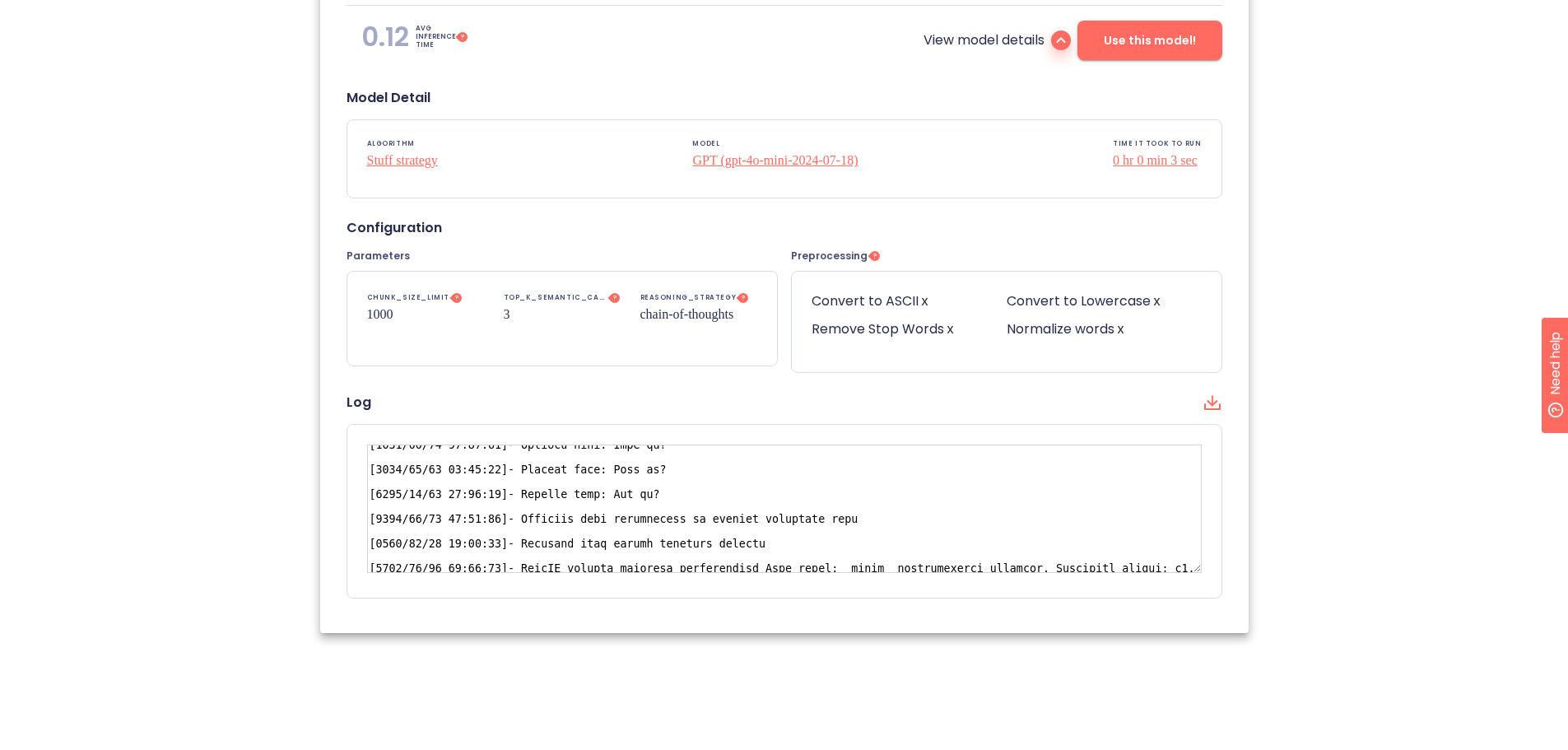
scroll to position [370, 0]
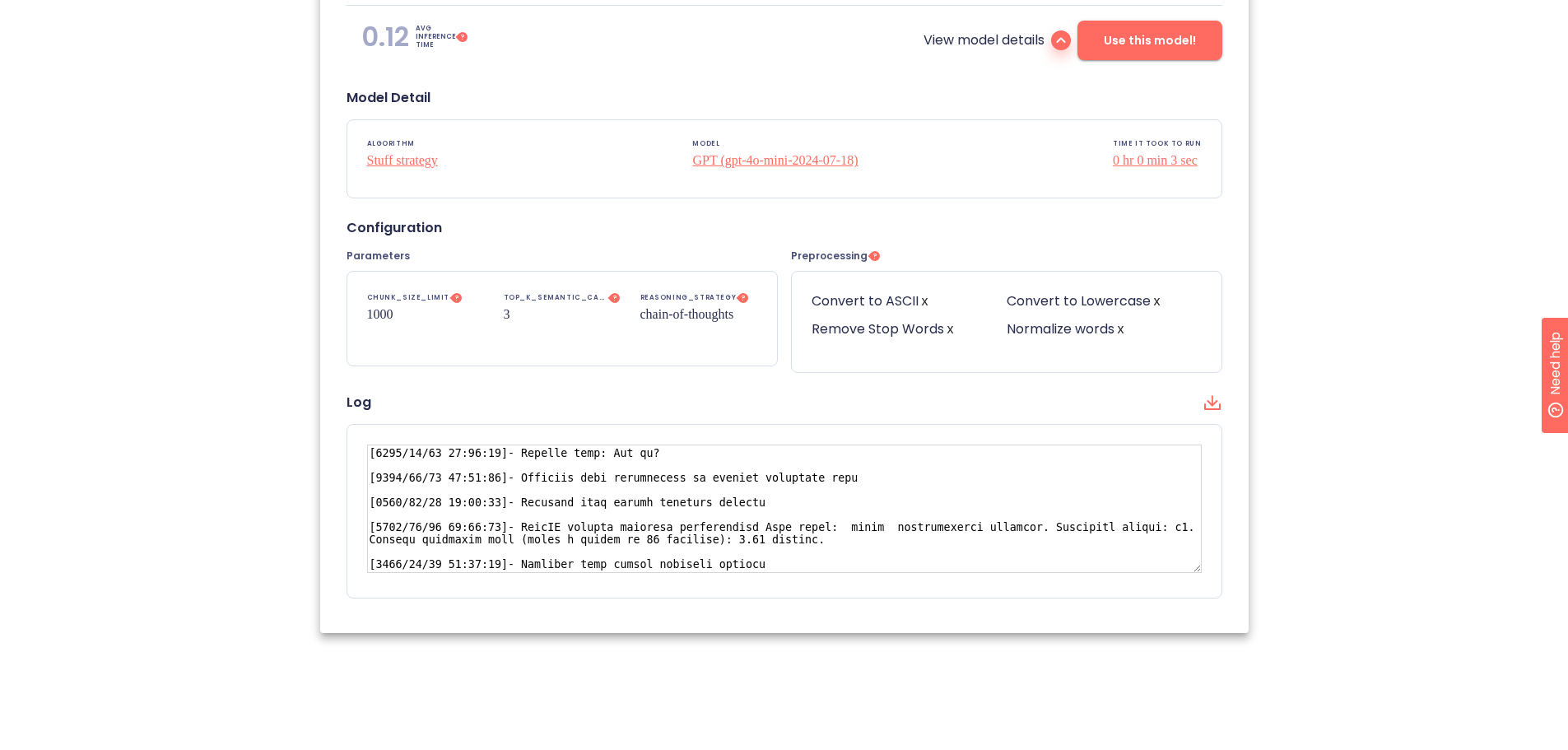
click at [601, 660] on div "MODEL NAME Stuff strategy using GPT (gpt-4o-mini-2024-07-18) Recommended This i…" at bounding box center [784, 293] width 928 height 764
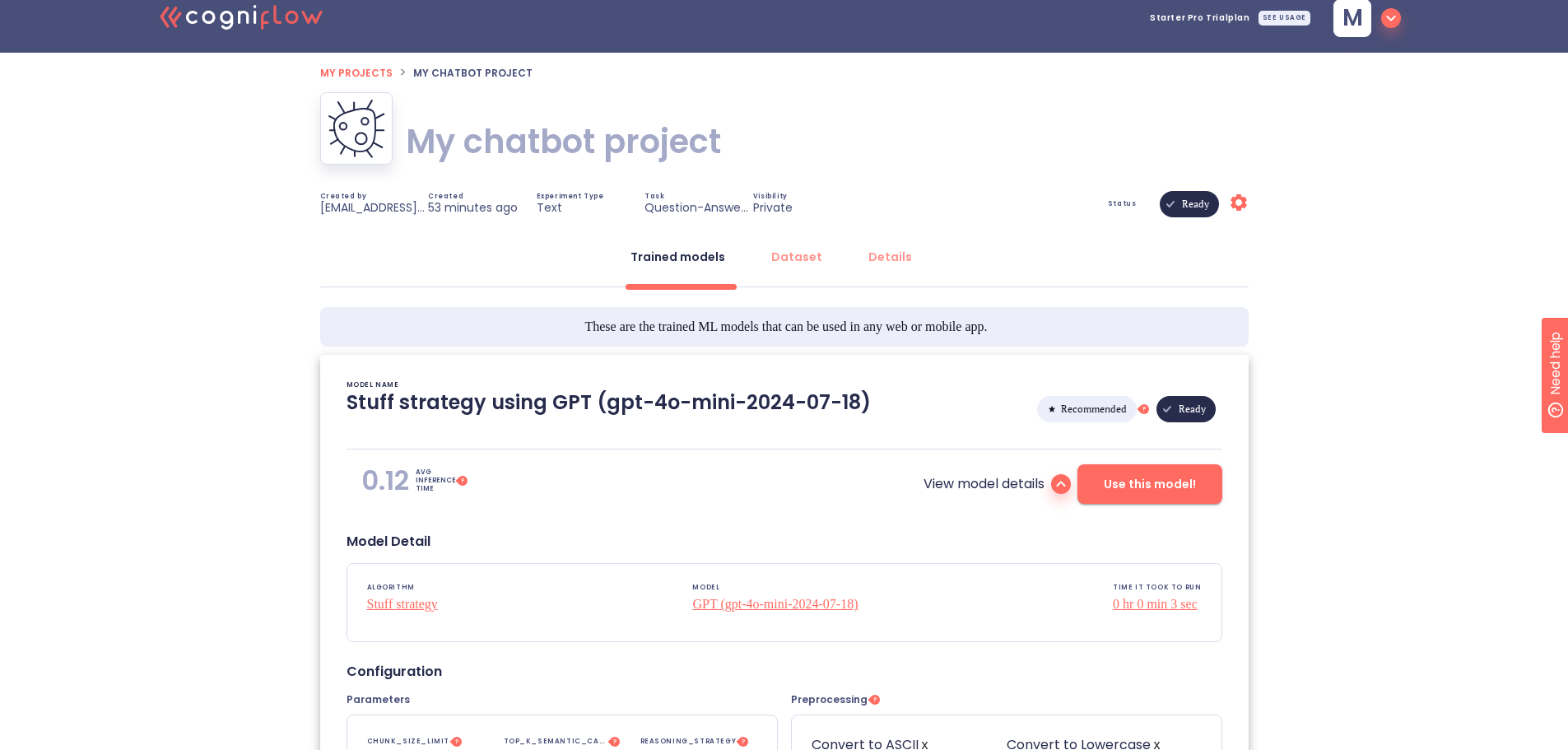
scroll to position [0, 0]
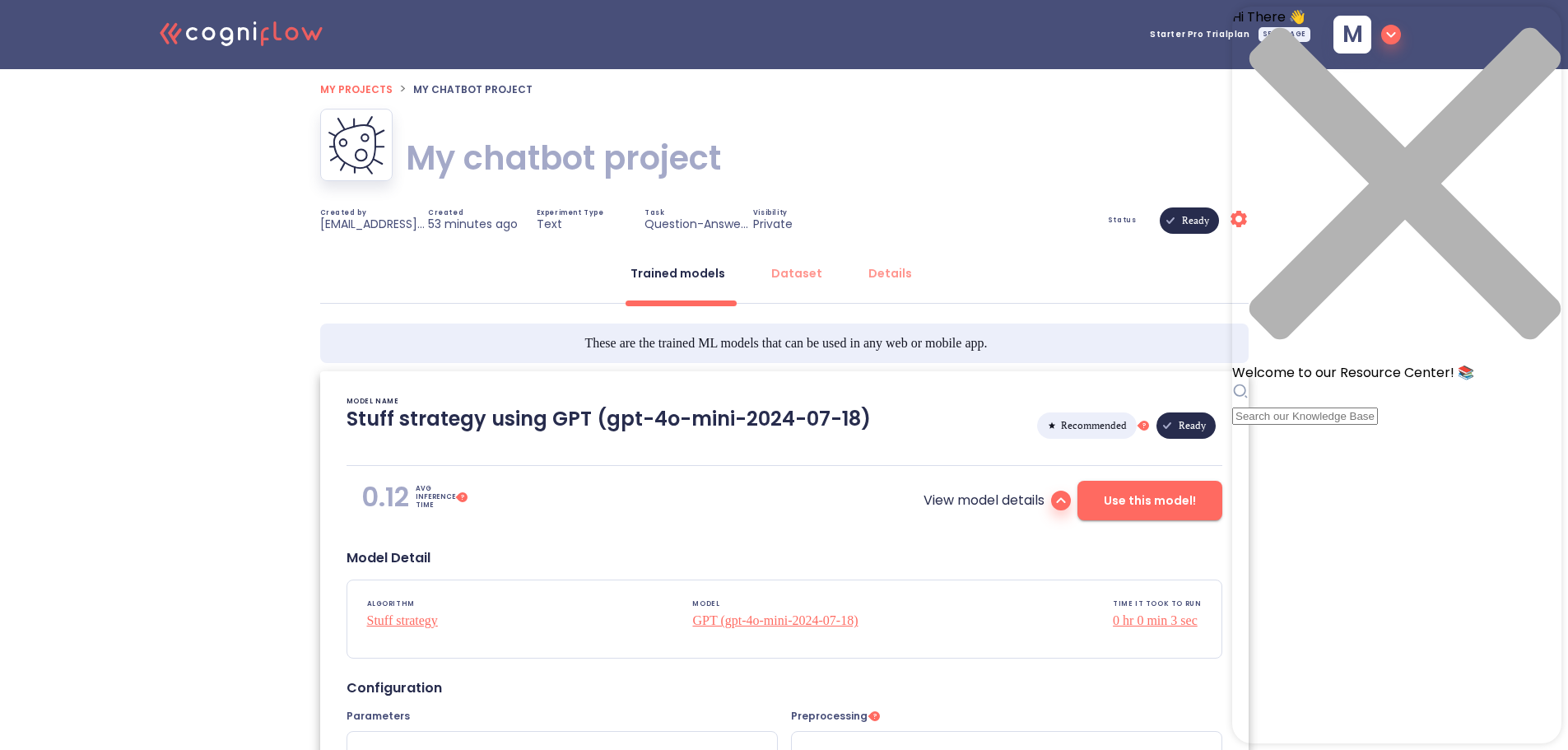
click at [1320, 92] on div "Hi There 👋 Welcome to our Resource Center! 📚" at bounding box center [1396, 217] width 329 height 419
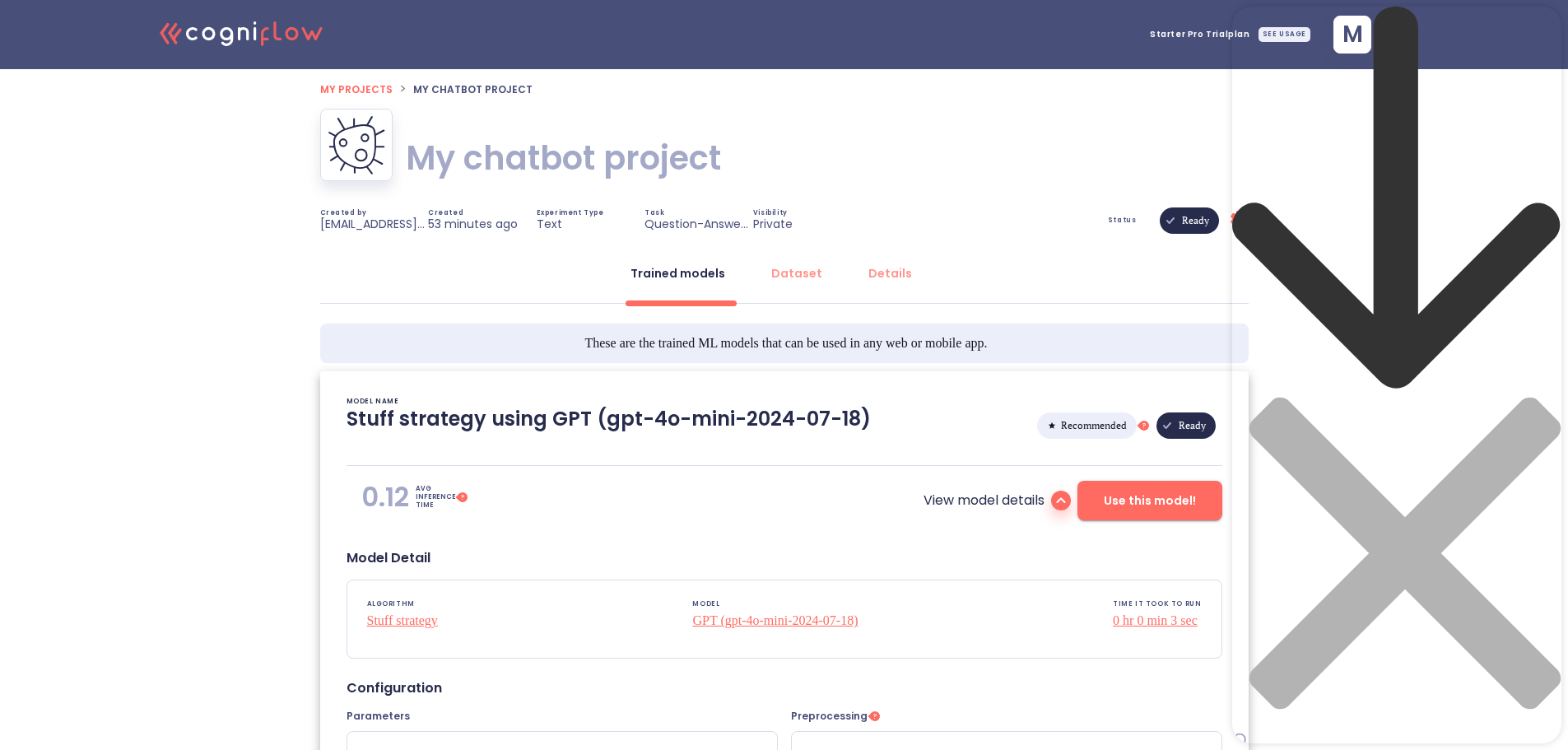
type input "c"
type input "usage?"
click at [1533, 397] on icon "close resource center" at bounding box center [1404, 552] width 311 height 312
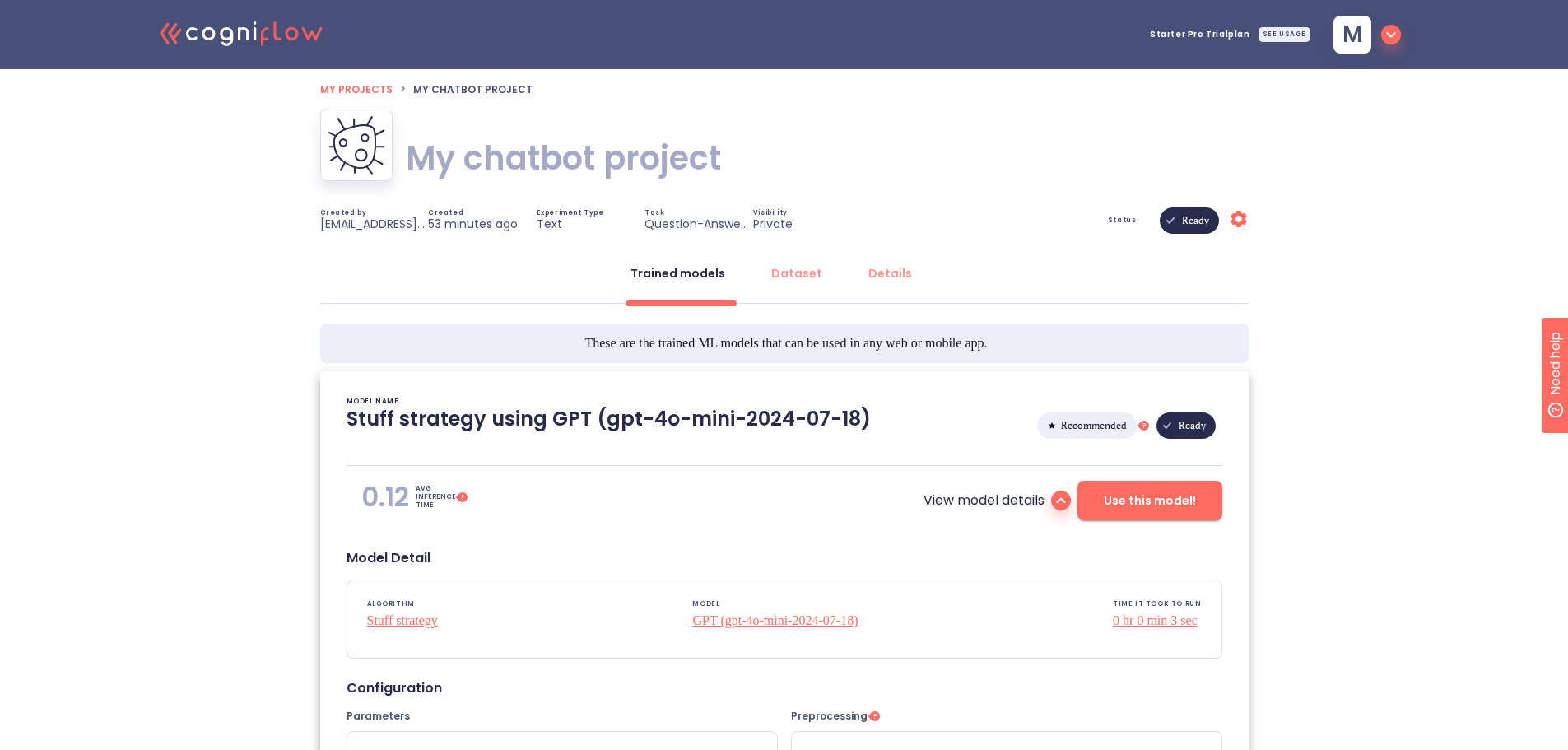
click at [1288, 31] on div "SEE USAGE" at bounding box center [1284, 34] width 52 height 15
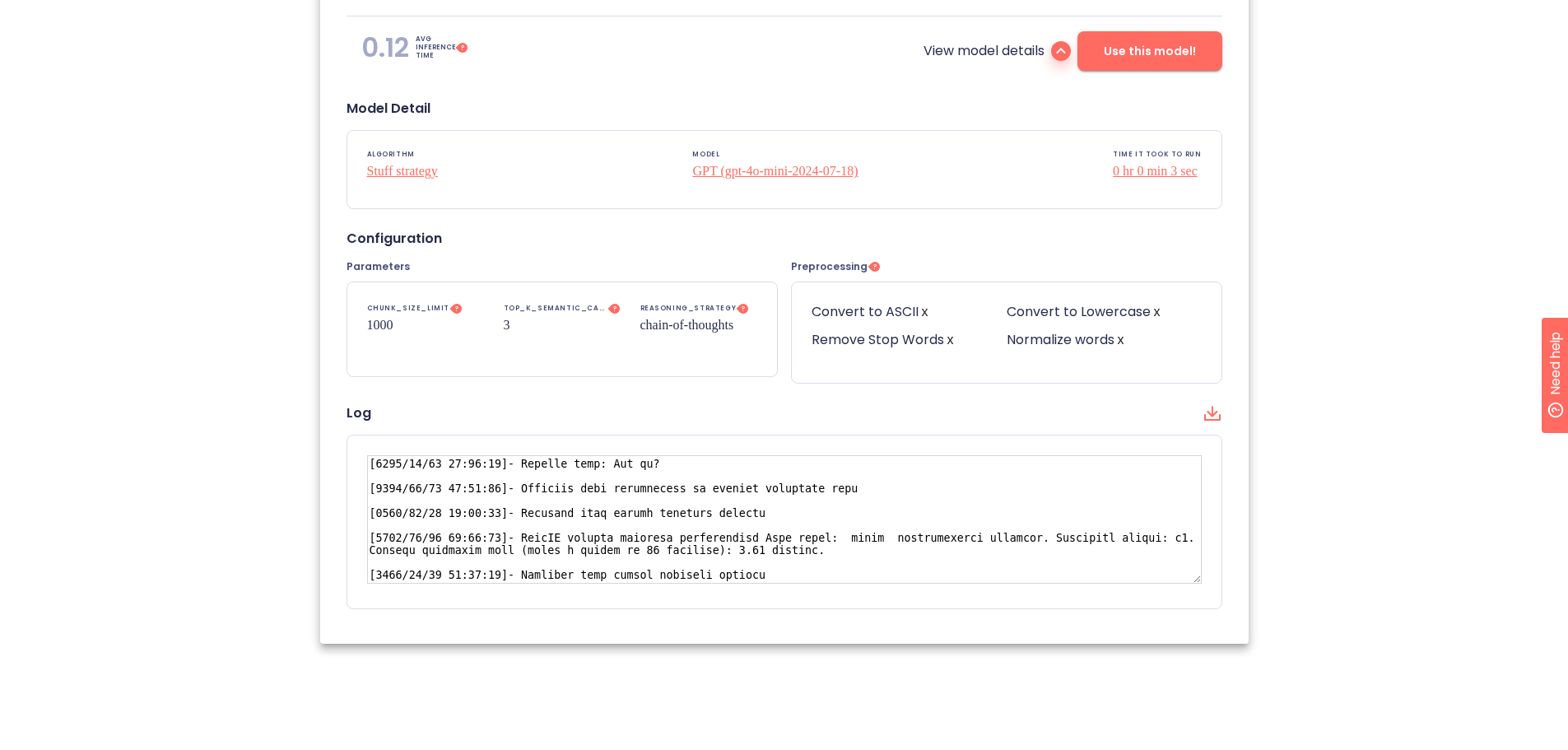
scroll to position [460, 0]
